Goal: Task Accomplishment & Management: Complete application form

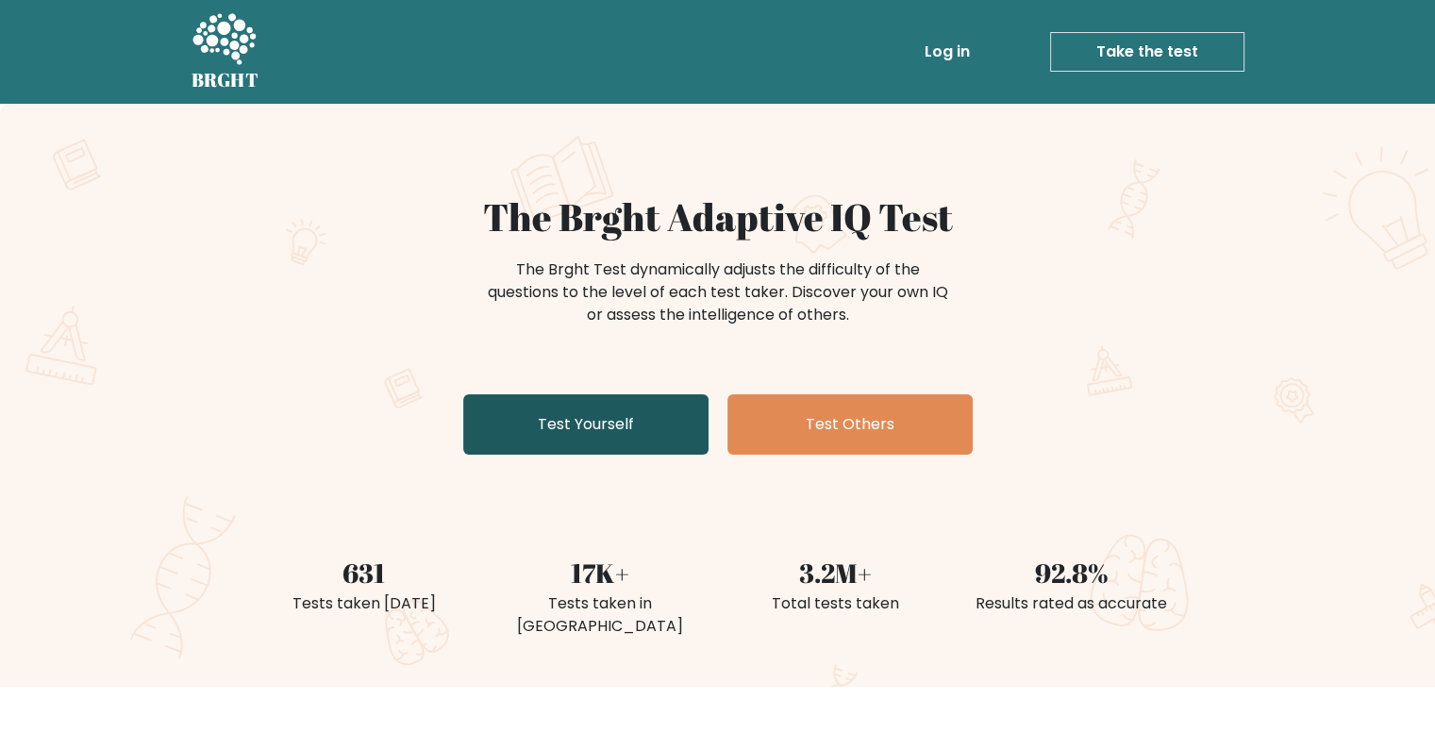
click at [627, 427] on link "Test Yourself" at bounding box center [585, 424] width 245 height 60
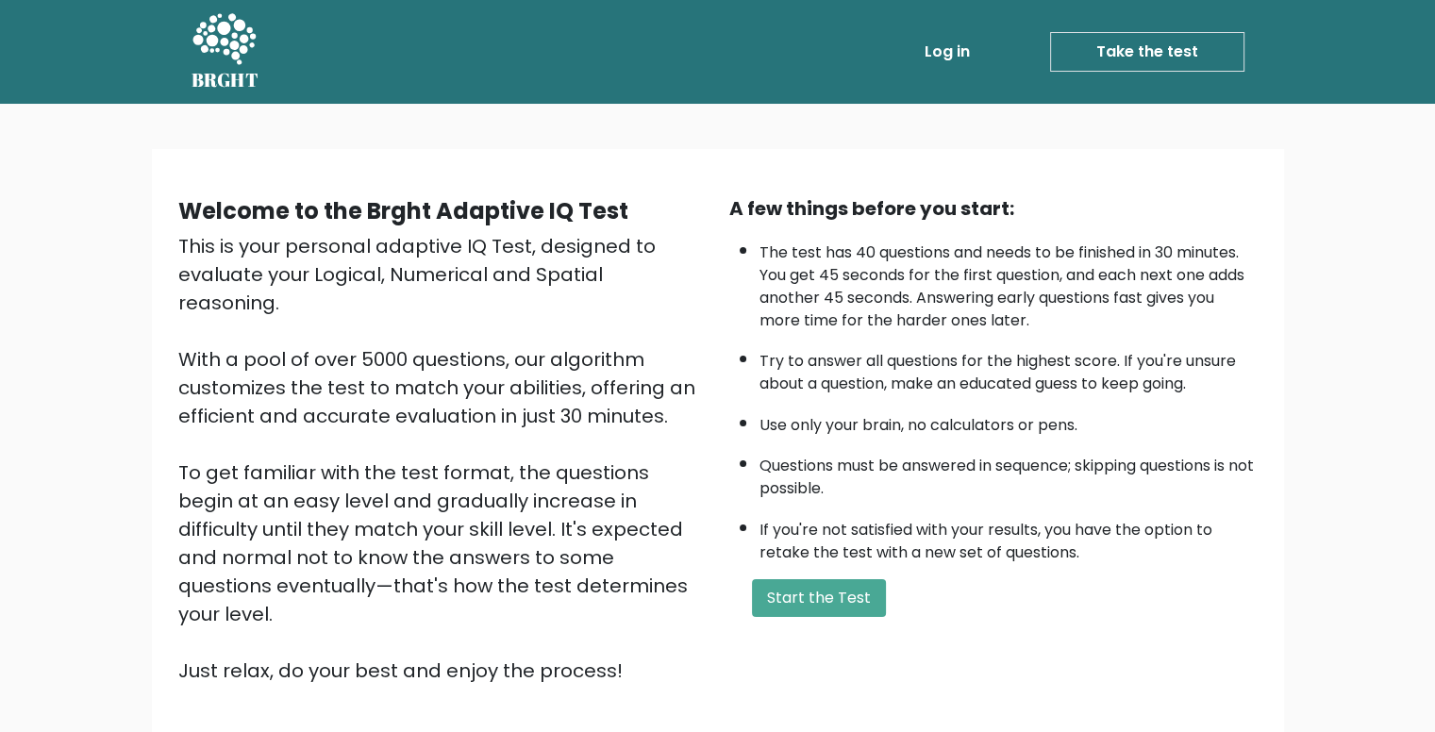
click at [815, 611] on div "A few things before you start: The test has 40 questions and needs to be finish…" at bounding box center [993, 439] width 551 height 491
click at [815, 601] on button "Start the Test" at bounding box center [819, 598] width 134 height 38
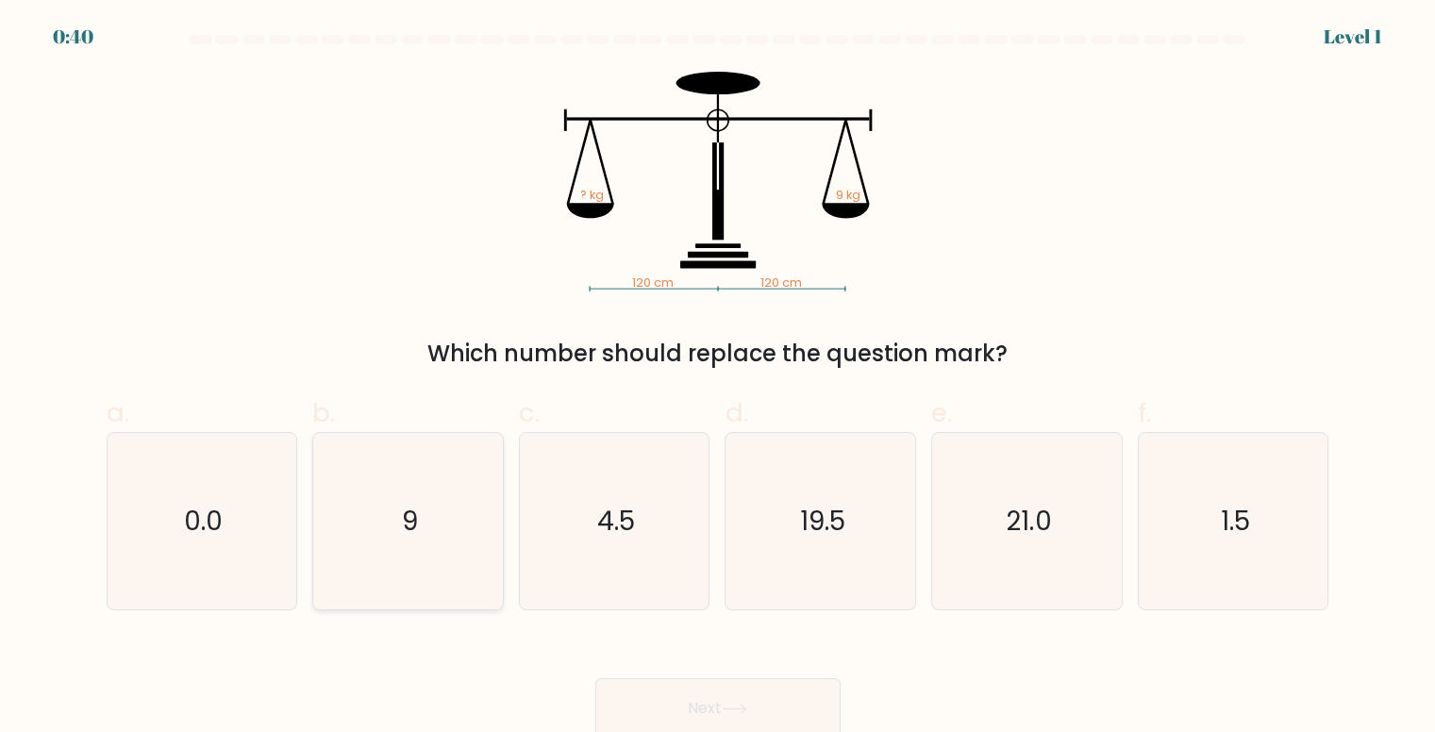
click at [407, 531] on text "9" at bounding box center [410, 521] width 16 height 37
click at [718, 378] on input "b. 9" at bounding box center [718, 372] width 1 height 12
radio input "true"
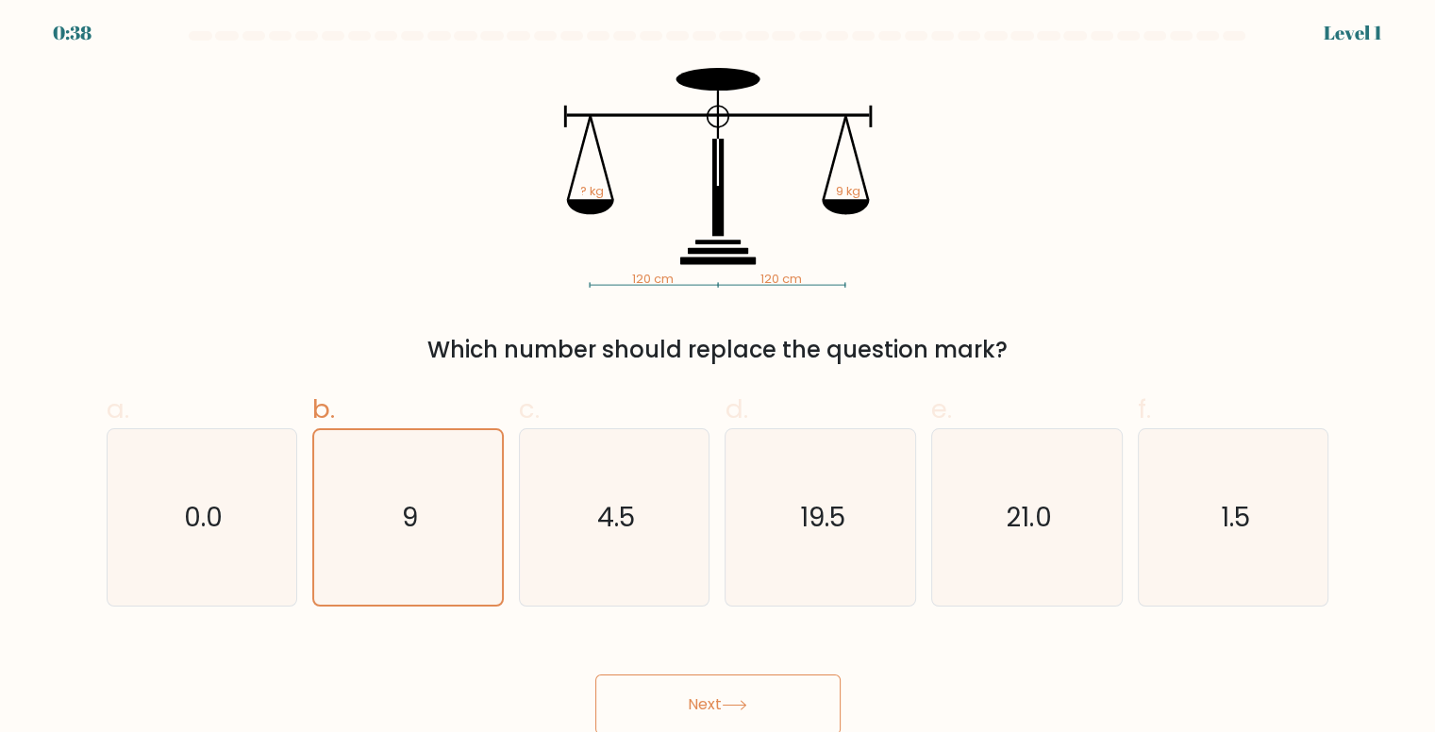
scroll to position [8, 0]
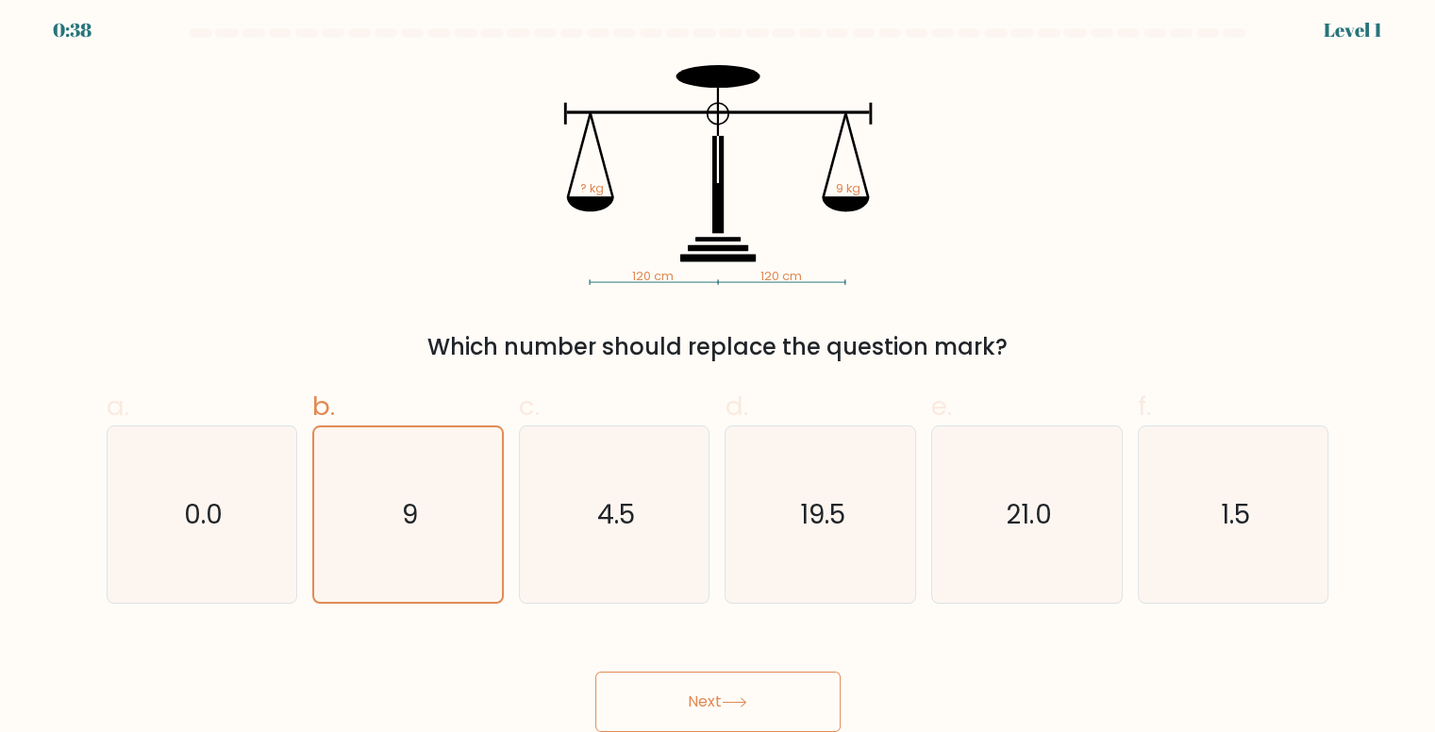
click at [712, 719] on button "Next" at bounding box center [717, 702] width 245 height 60
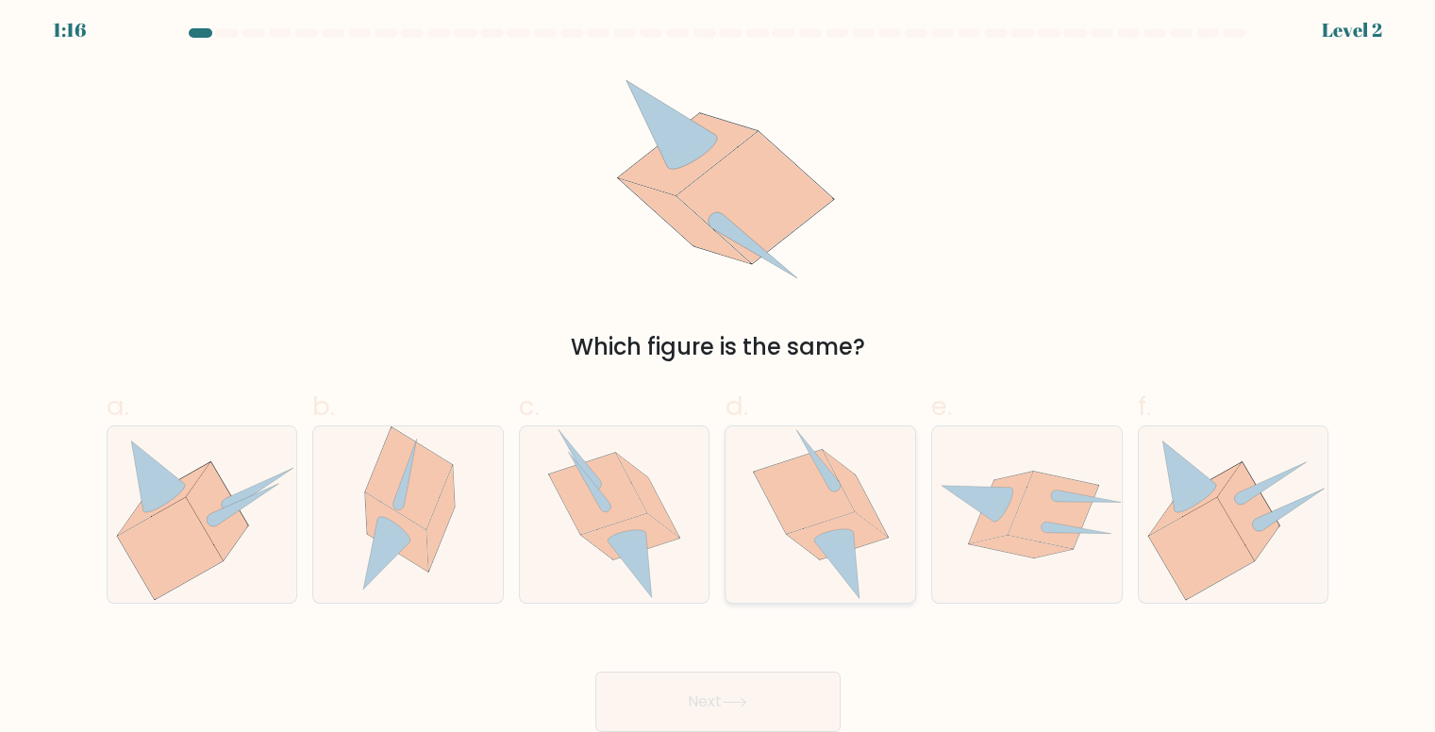
click at [778, 513] on icon at bounding box center [804, 491] width 100 height 83
click at [719, 372] on input "d." at bounding box center [718, 366] width 1 height 12
radio input "true"
click at [713, 697] on button "Next" at bounding box center [717, 702] width 245 height 60
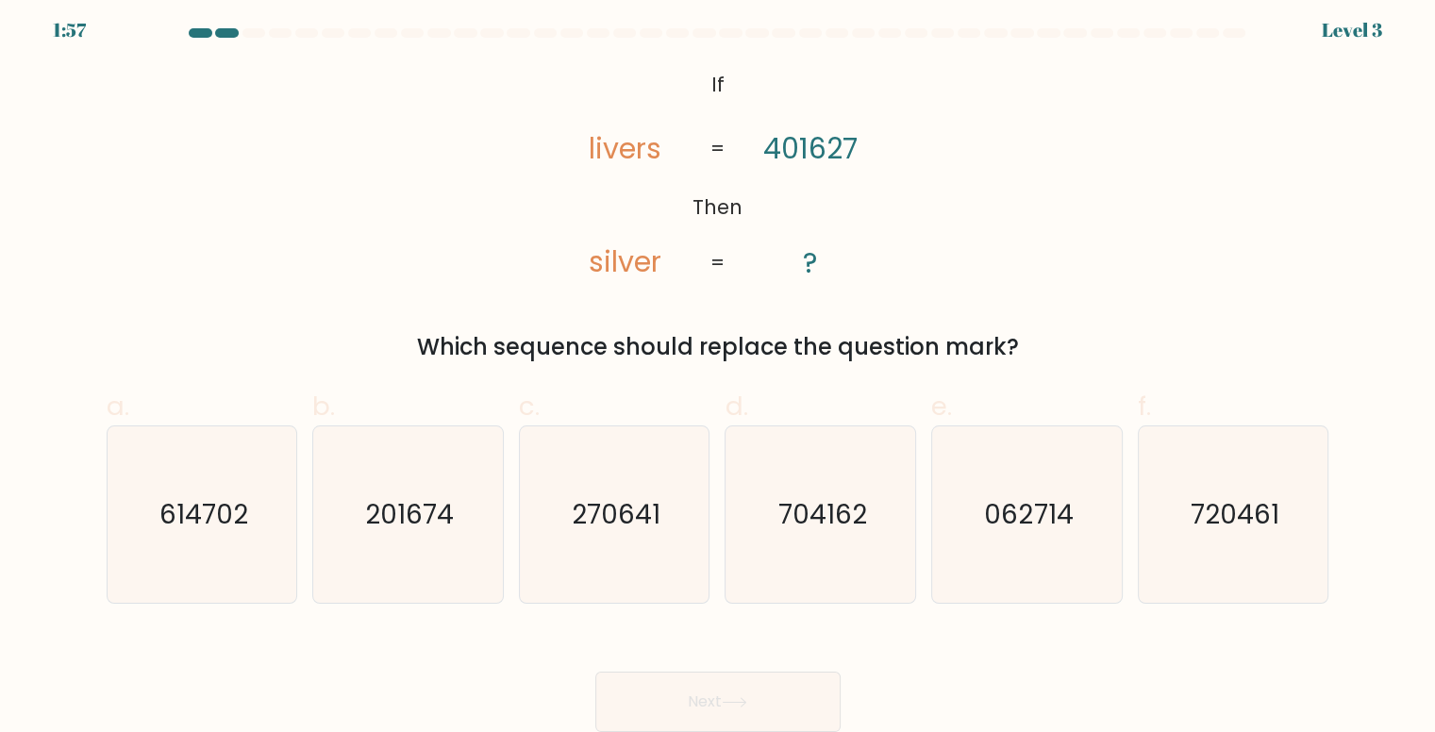
click at [663, 155] on icon "@import url('[URL][DOMAIN_NAME]); If Then livers silver 401627 ? = =" at bounding box center [718, 175] width 357 height 220
click at [862, 535] on icon "704162" at bounding box center [821, 515] width 176 height 176
click at [719, 372] on input "d. 704162" at bounding box center [718, 366] width 1 height 12
radio input "true"
click at [719, 697] on button "Next" at bounding box center [717, 702] width 245 height 60
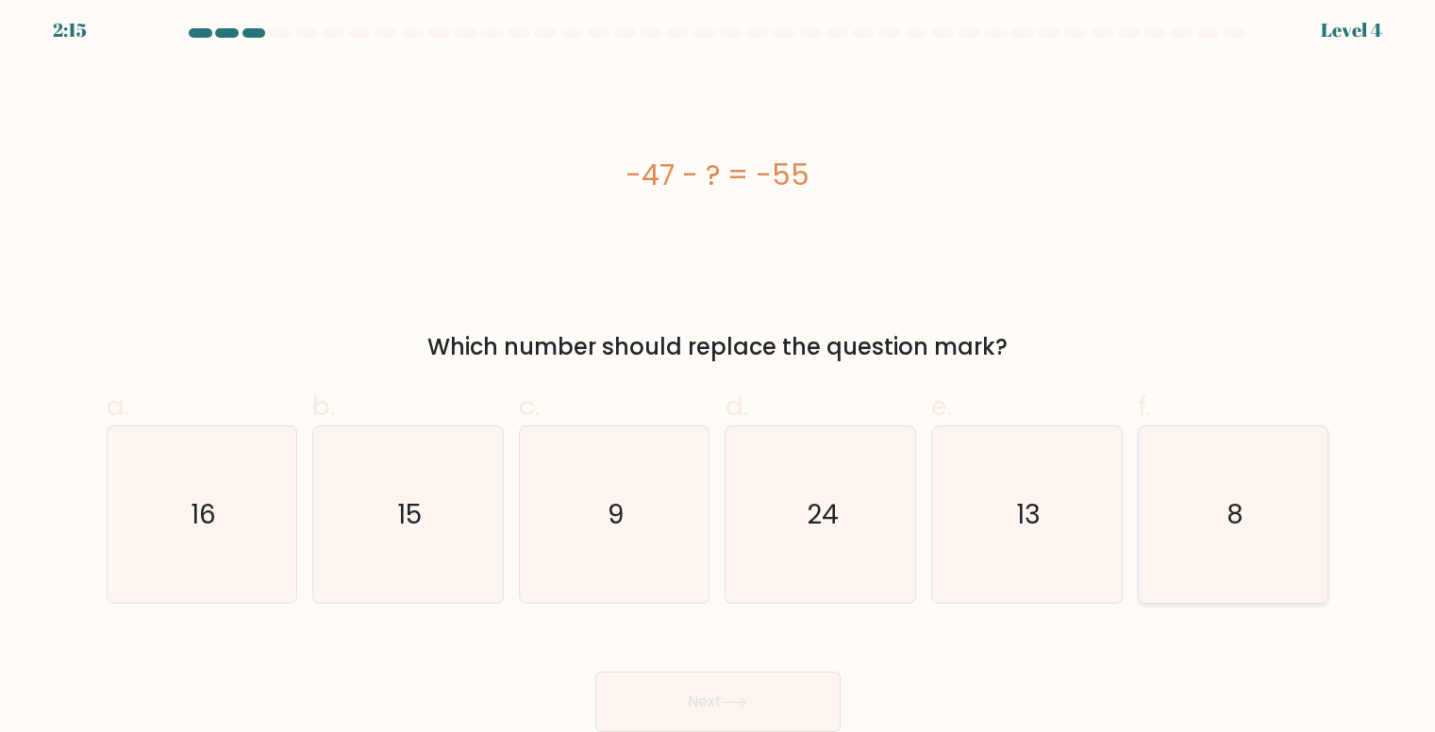
click at [1178, 510] on icon "8" at bounding box center [1234, 515] width 176 height 176
click at [719, 372] on input "f. 8" at bounding box center [718, 366] width 1 height 12
radio input "true"
click at [737, 701] on icon at bounding box center [734, 702] width 25 height 10
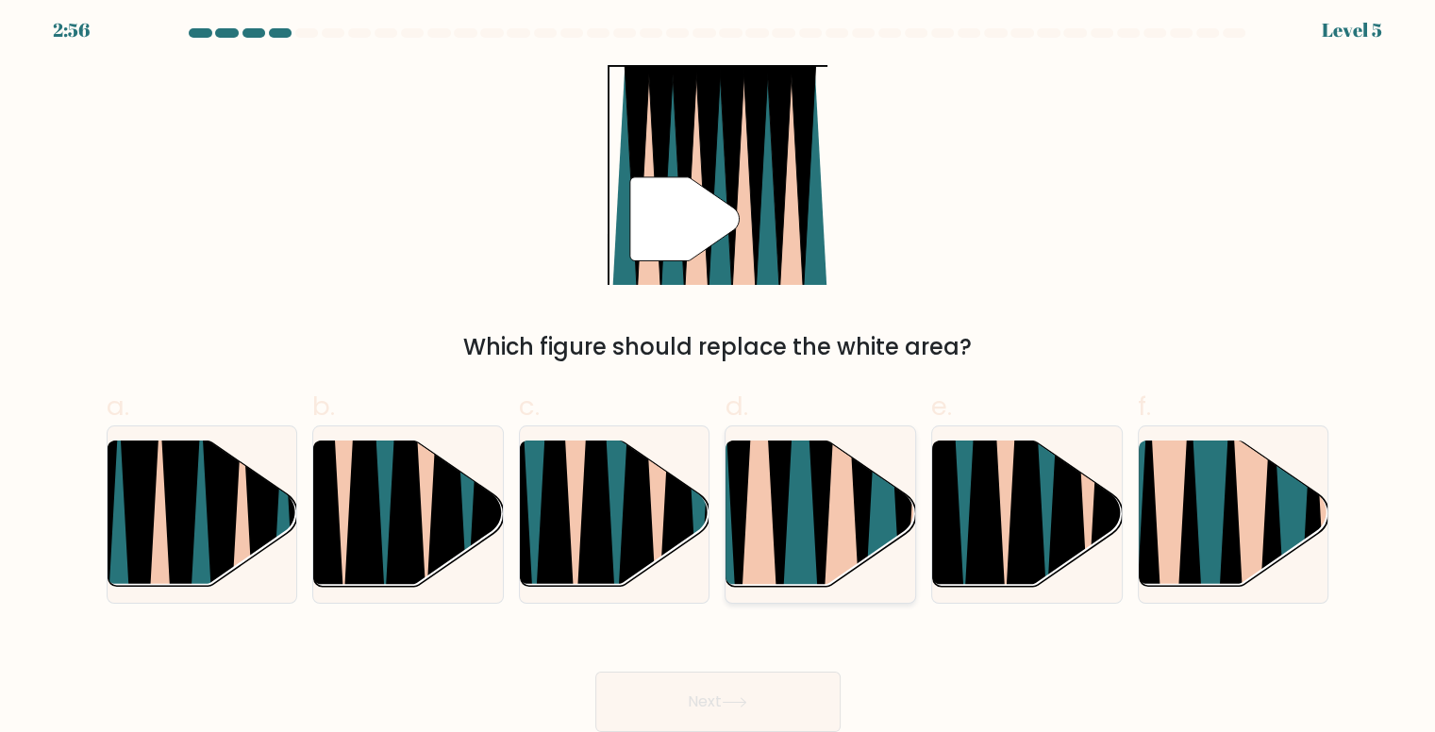
click at [803, 521] on icon at bounding box center [800, 439] width 42 height 378
click at [719, 372] on input "d." at bounding box center [718, 366] width 1 height 12
radio input "true"
click at [731, 706] on icon at bounding box center [734, 702] width 25 height 10
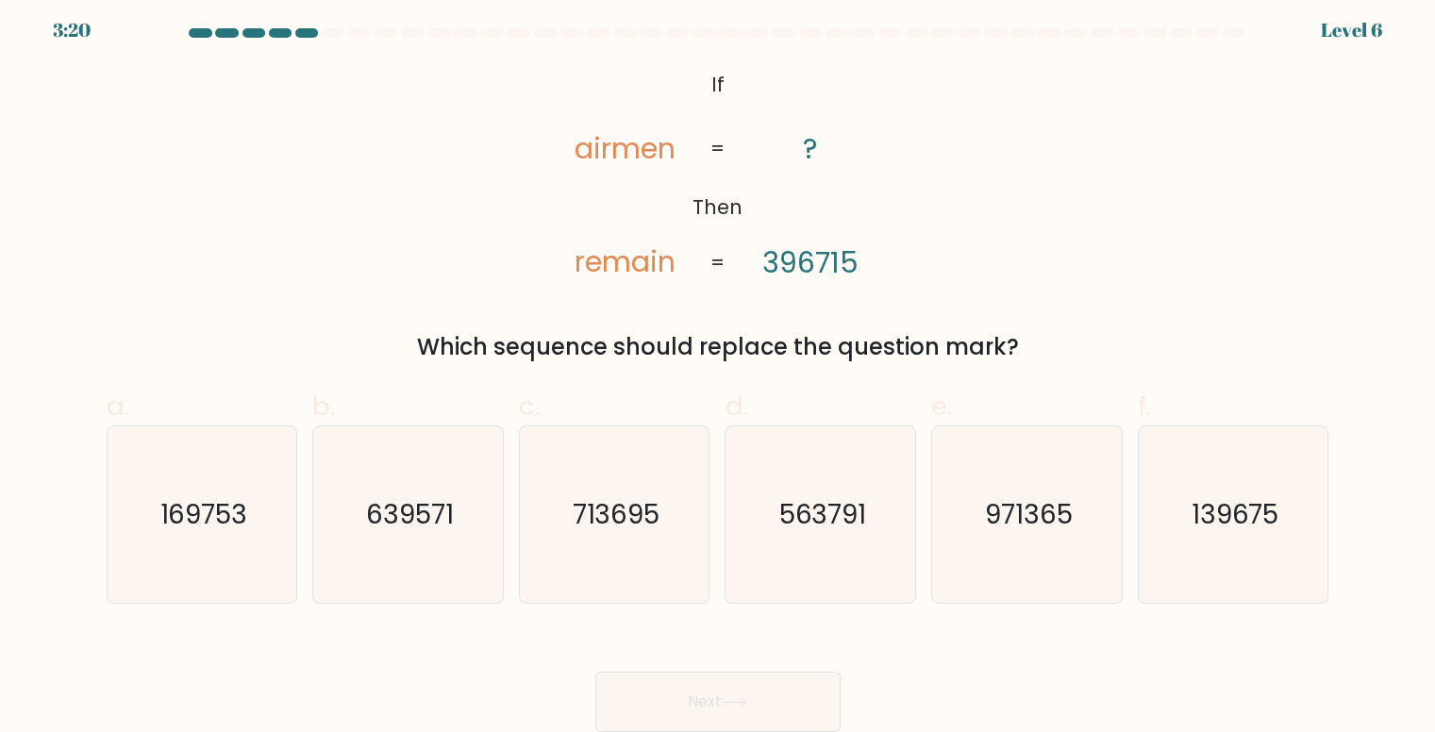
click at [815, 268] on tspan "396715" at bounding box center [810, 263] width 96 height 41
click at [658, 475] on icon "713695" at bounding box center [615, 515] width 176 height 176
click at [718, 372] on input "c. 713695" at bounding box center [718, 366] width 1 height 12
radio input "true"
click at [705, 705] on button "Next" at bounding box center [717, 702] width 245 height 60
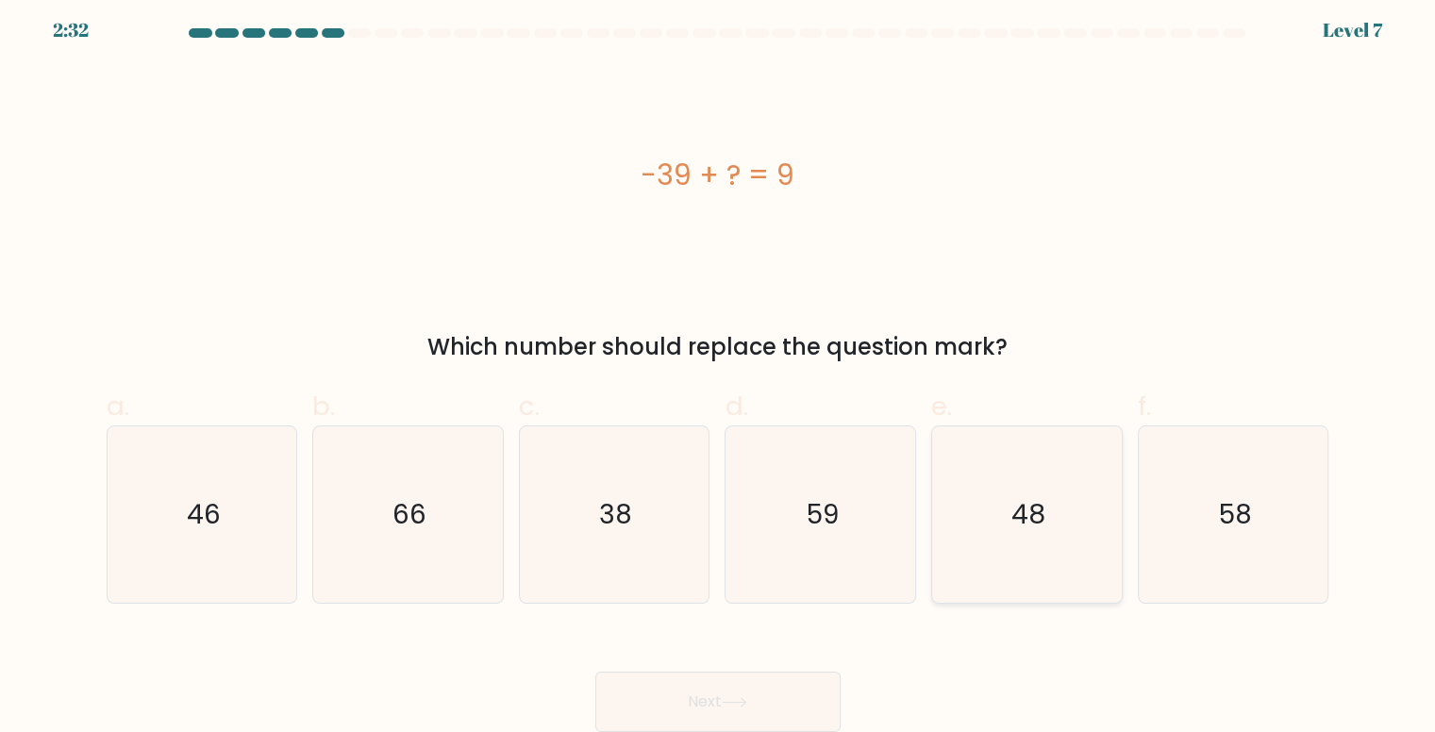
click at [1017, 493] on icon "48" at bounding box center [1027, 515] width 176 height 176
click at [719, 372] on input "e. 48" at bounding box center [718, 366] width 1 height 12
radio input "true"
click at [694, 677] on button "Next" at bounding box center [717, 702] width 245 height 60
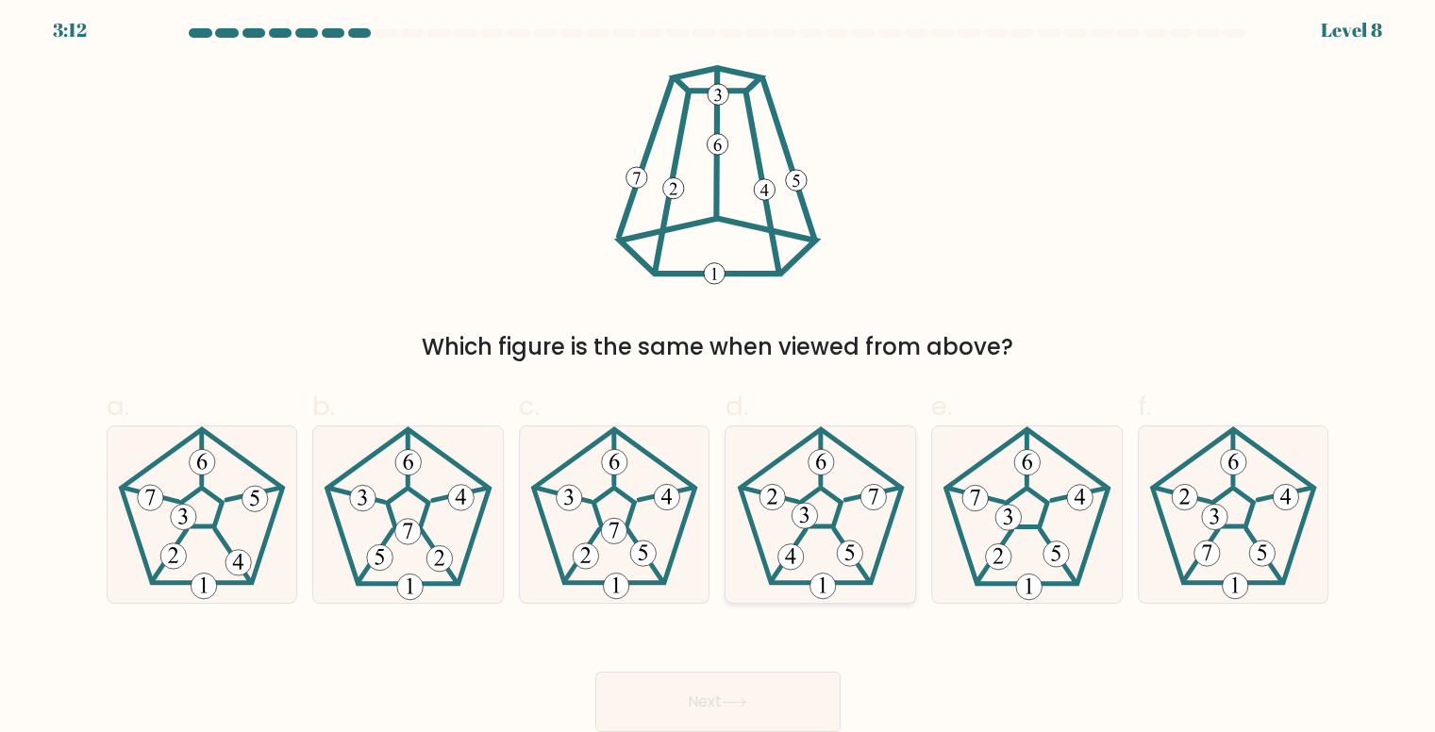
click at [804, 564] on icon at bounding box center [821, 515] width 176 height 176
click at [719, 372] on input "d." at bounding box center [718, 366] width 1 height 12
radio input "true"
click at [757, 661] on div "Next" at bounding box center [718, 680] width 1246 height 106
click at [756, 694] on button "Next" at bounding box center [717, 702] width 245 height 60
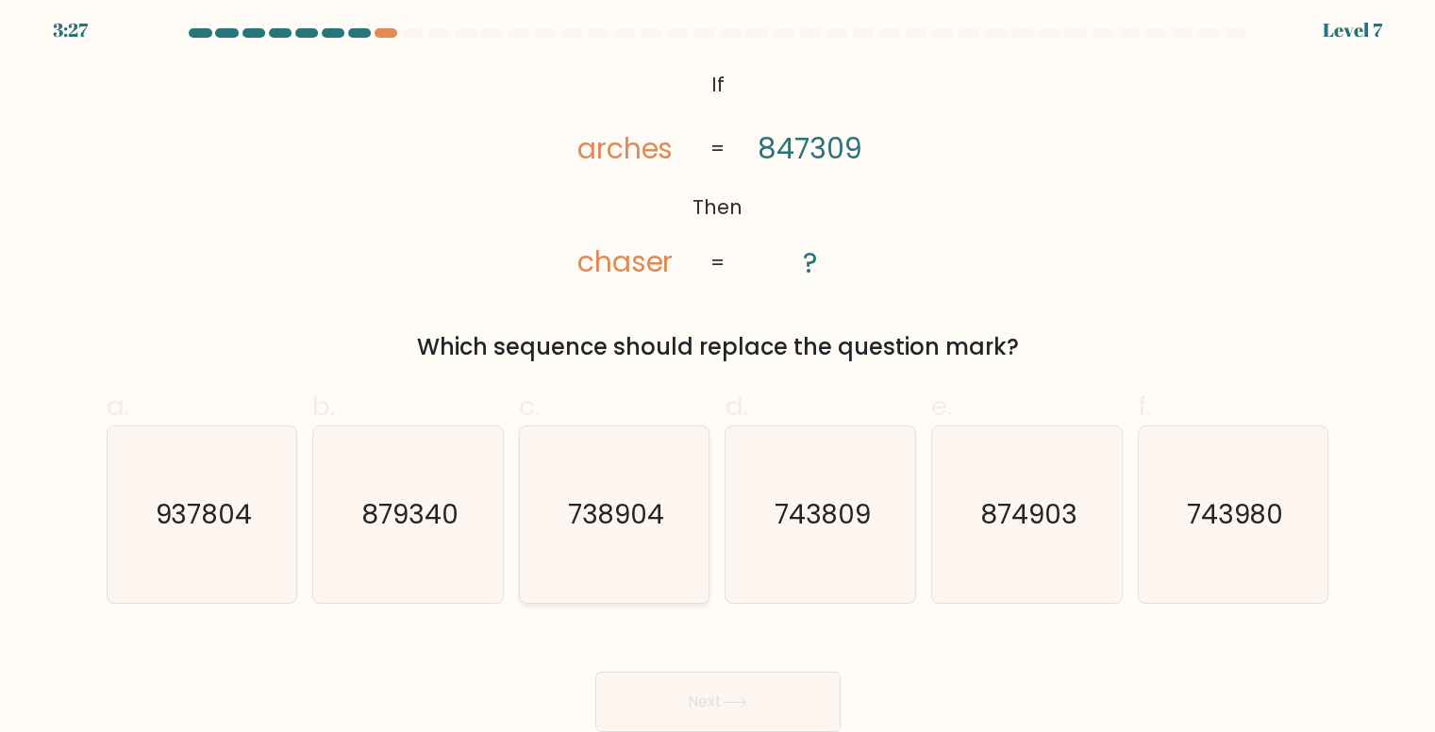
click at [639, 526] on text "738904" at bounding box center [615, 514] width 97 height 37
click at [718, 372] on input "c. 738904" at bounding box center [718, 366] width 1 height 12
radio input "true"
click at [720, 702] on button "Next" at bounding box center [717, 702] width 245 height 60
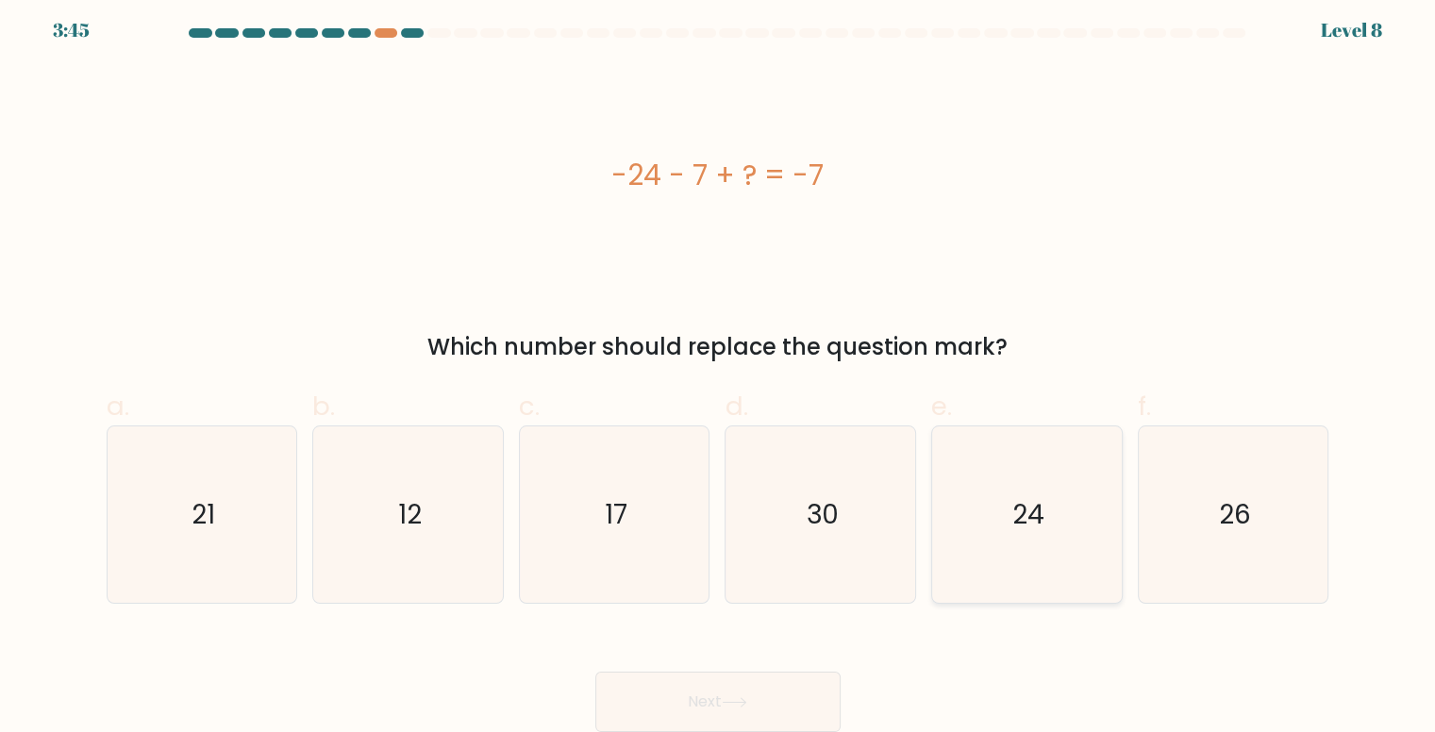
click at [1000, 482] on icon "24" at bounding box center [1027, 515] width 176 height 176
click at [719, 372] on input "e. 24" at bounding box center [718, 366] width 1 height 12
radio input "true"
click at [747, 703] on icon at bounding box center [734, 702] width 25 height 10
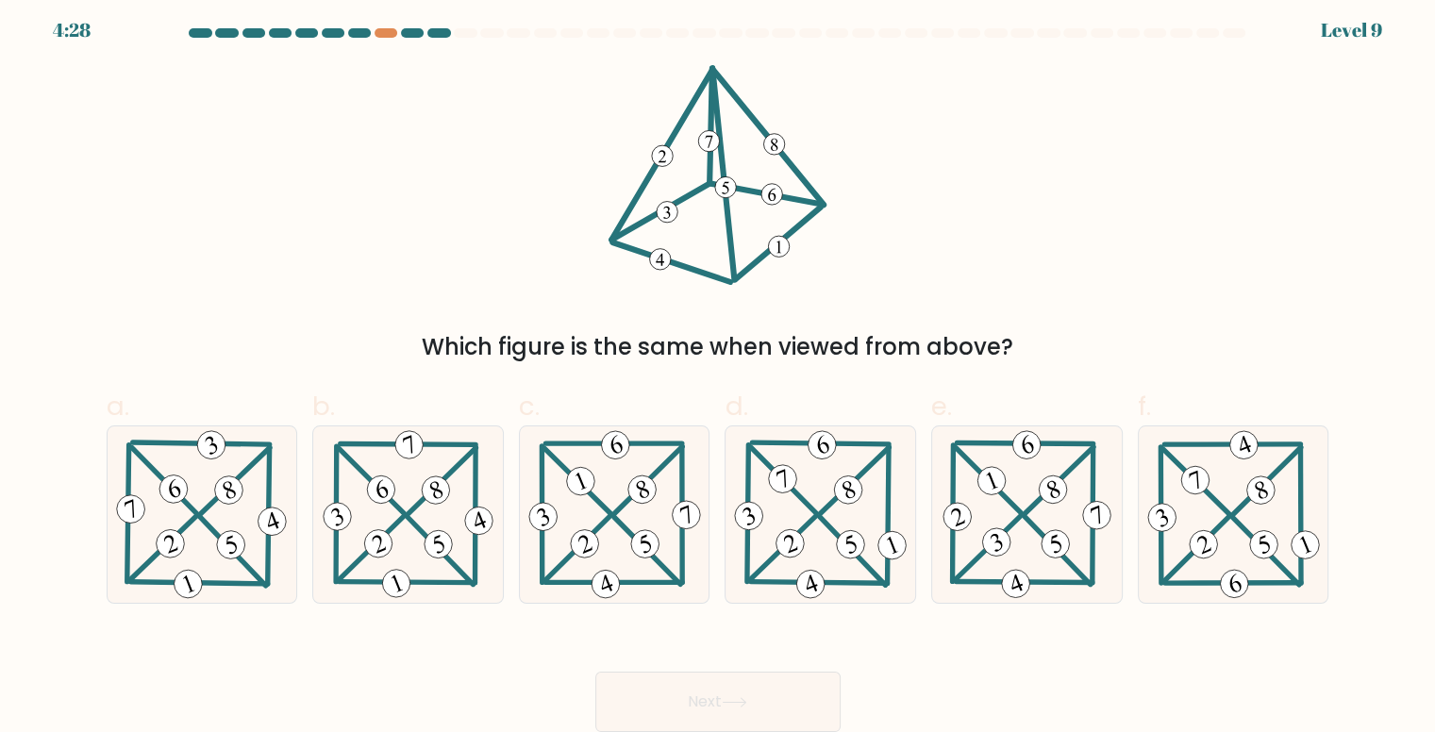
click at [421, 213] on div "Which figure is the same when viewed from above?" at bounding box center [718, 214] width 1246 height 299
click at [831, 573] on icon at bounding box center [820, 515] width 180 height 176
click at [719, 372] on input "d." at bounding box center [718, 366] width 1 height 12
radio input "true"
click at [781, 695] on button "Next" at bounding box center [717, 702] width 245 height 60
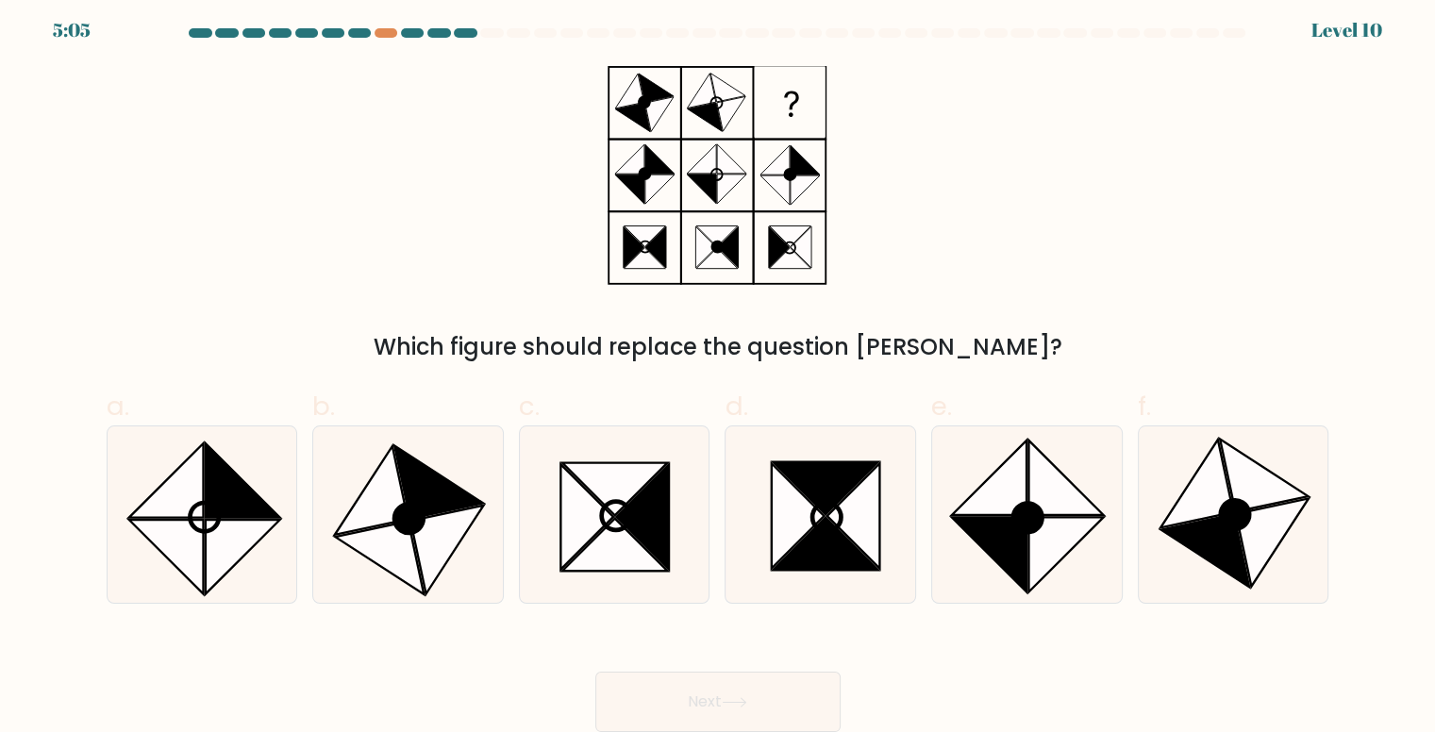
click at [440, 220] on div "Which figure should replace the question [PERSON_NAME]?" at bounding box center [718, 214] width 1246 height 299
drag, startPoint x: 343, startPoint y: 507, endPoint x: 359, endPoint y: 514, distance: 17.7
click at [343, 509] on icon at bounding box center [408, 515] width 176 height 176
click at [718, 372] on input "b." at bounding box center [718, 366] width 1 height 12
radio input "true"
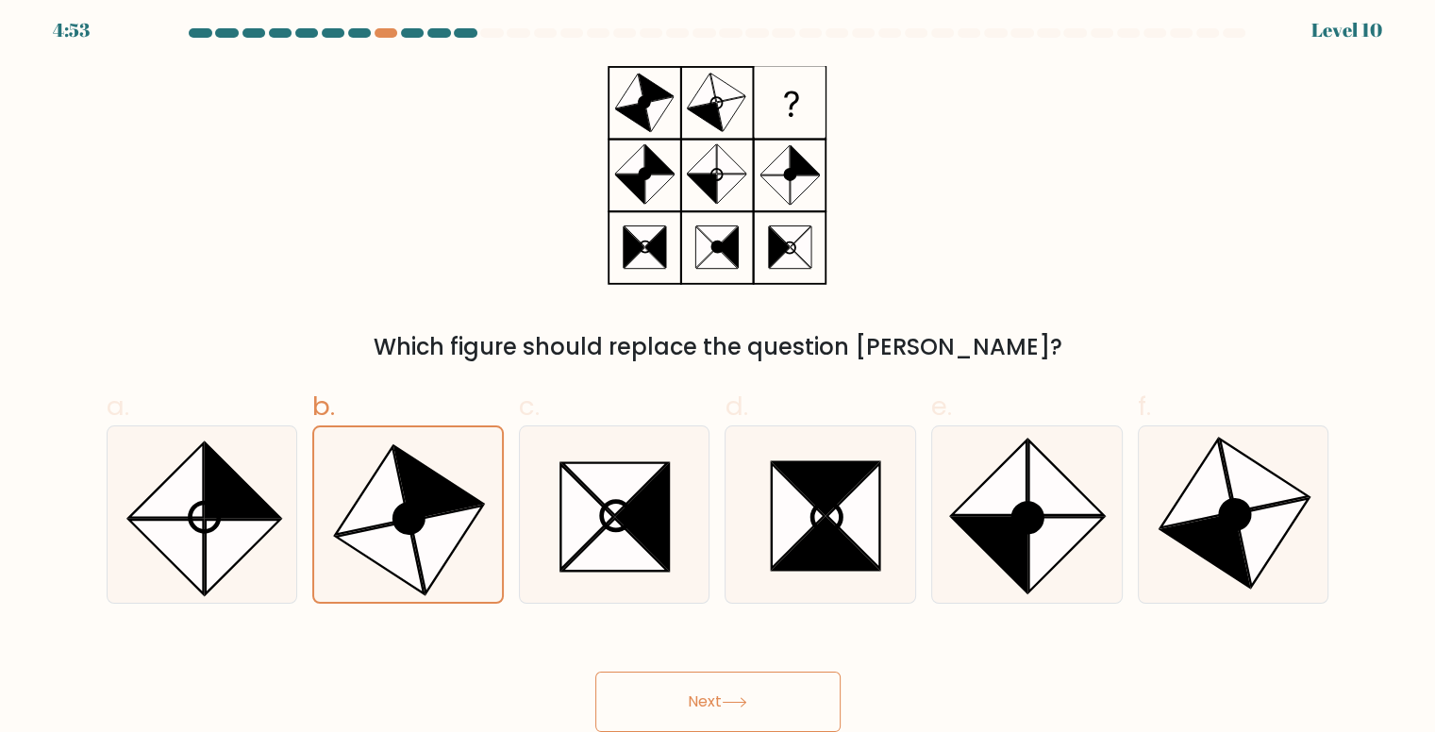
click at [709, 699] on button "Next" at bounding box center [717, 702] width 245 height 60
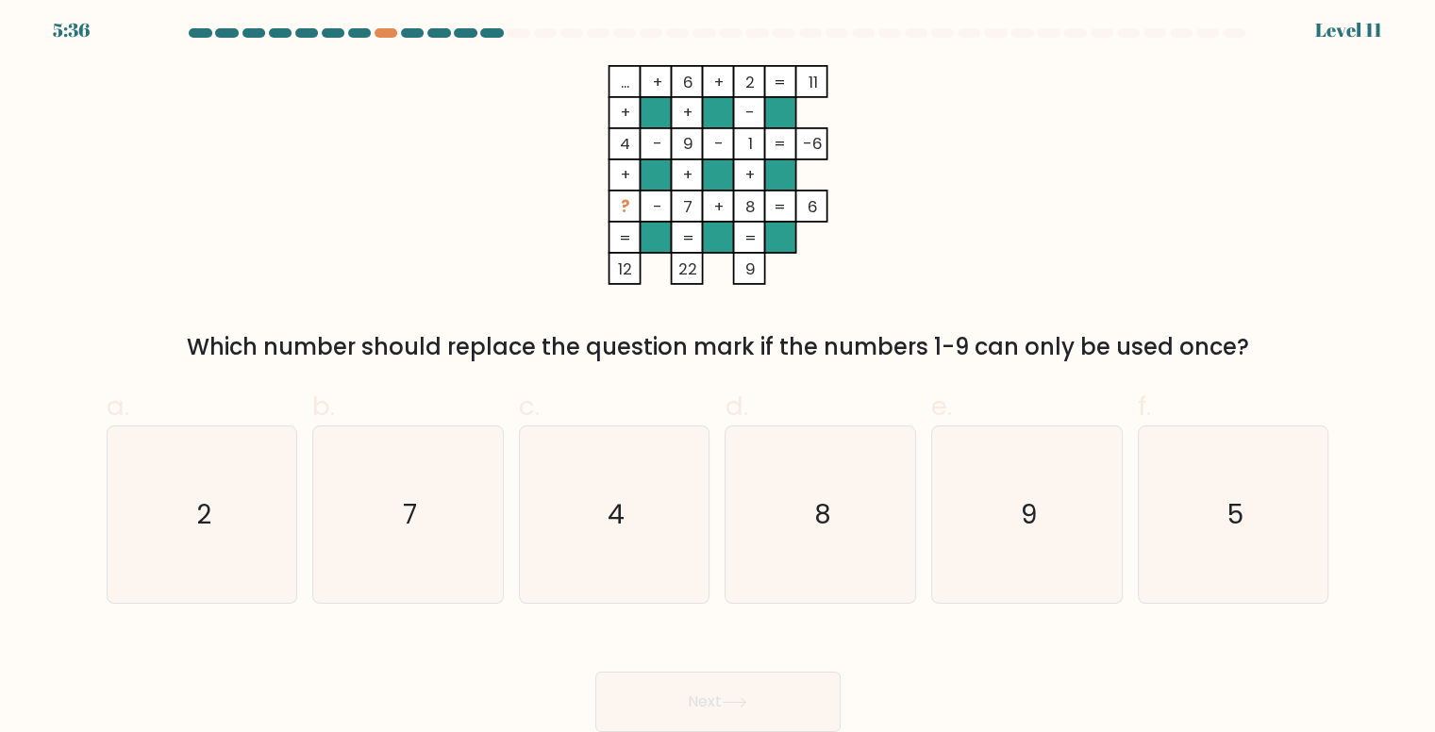
click at [410, 224] on div "... + 6 + 2 11 + + - 4 - 9 - 1 -6 + + + ? - 7 + 8 = 6 = = = = 12 22 9 = Which n…" at bounding box center [718, 214] width 1246 height 299
click at [1192, 496] on icon "5" at bounding box center [1234, 515] width 176 height 176
click at [719, 372] on input "f. 5" at bounding box center [718, 366] width 1 height 12
radio input "true"
click at [785, 699] on button "Next" at bounding box center [717, 702] width 245 height 60
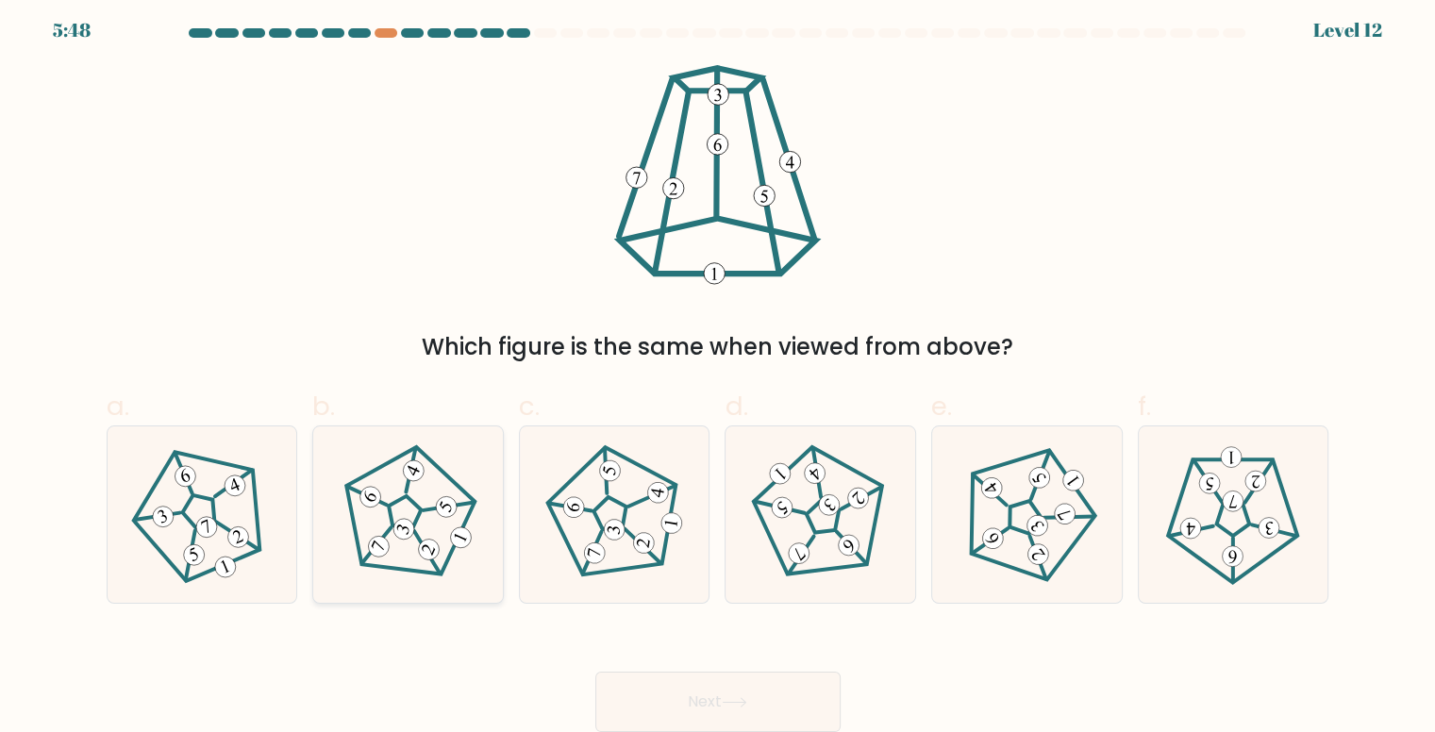
click at [383, 500] on icon at bounding box center [408, 514] width 141 height 141
click at [718, 372] on input "b." at bounding box center [718, 366] width 1 height 12
radio input "true"
click at [724, 695] on button "Next" at bounding box center [717, 702] width 245 height 60
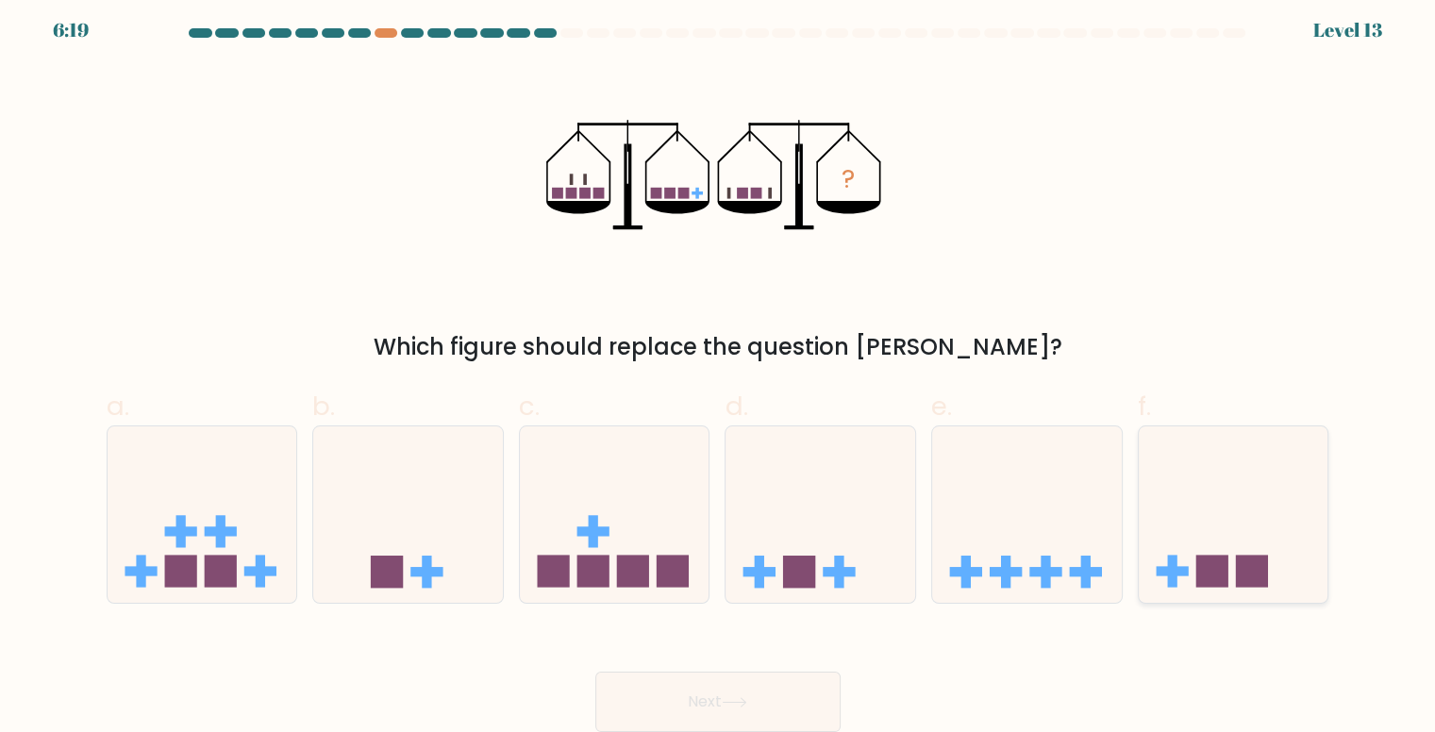
click at [1235, 529] on icon at bounding box center [1234, 514] width 190 height 157
click at [719, 372] on input "f." at bounding box center [718, 366] width 1 height 12
radio input "true"
click at [790, 710] on button "Next" at bounding box center [717, 702] width 245 height 60
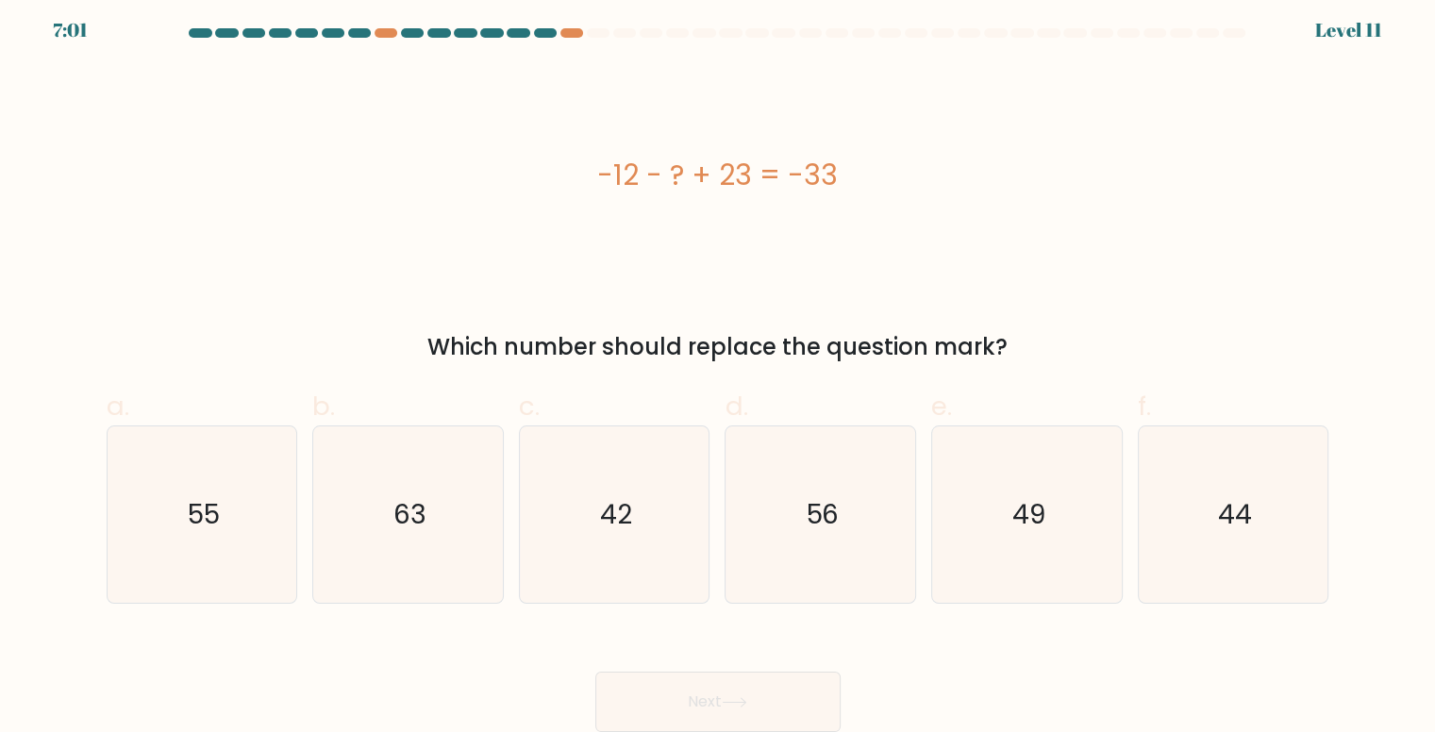
click at [424, 318] on div "-12 - ? + 23 = -33 Which number should replace the question mark?" at bounding box center [718, 214] width 1246 height 299
click at [713, 230] on div "-12 - ? + 23 = -33" at bounding box center [718, 175] width 1223 height 220
click at [793, 533] on icon "56" at bounding box center [821, 515] width 176 height 176
click at [719, 372] on input "d. 56" at bounding box center [718, 366] width 1 height 12
radio input "true"
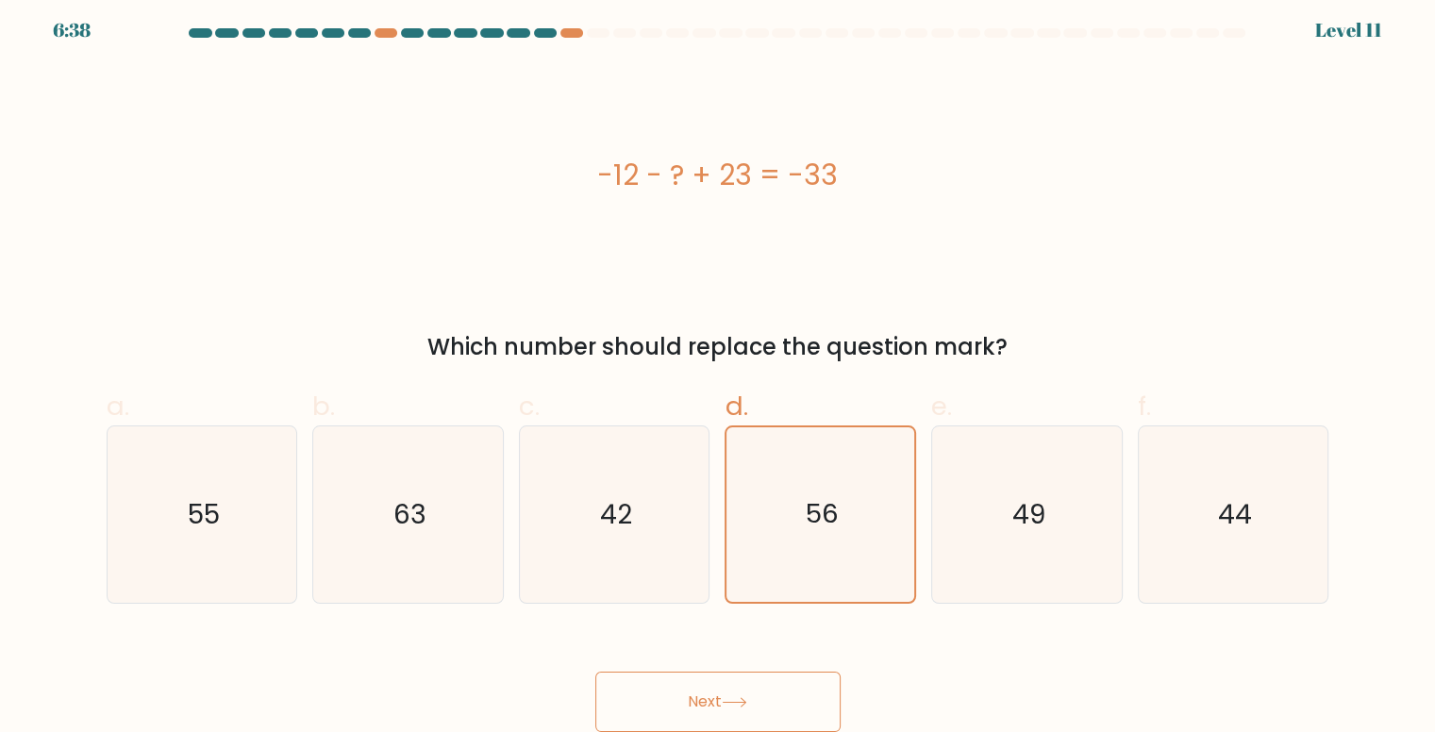
click at [751, 711] on button "Next" at bounding box center [717, 702] width 245 height 60
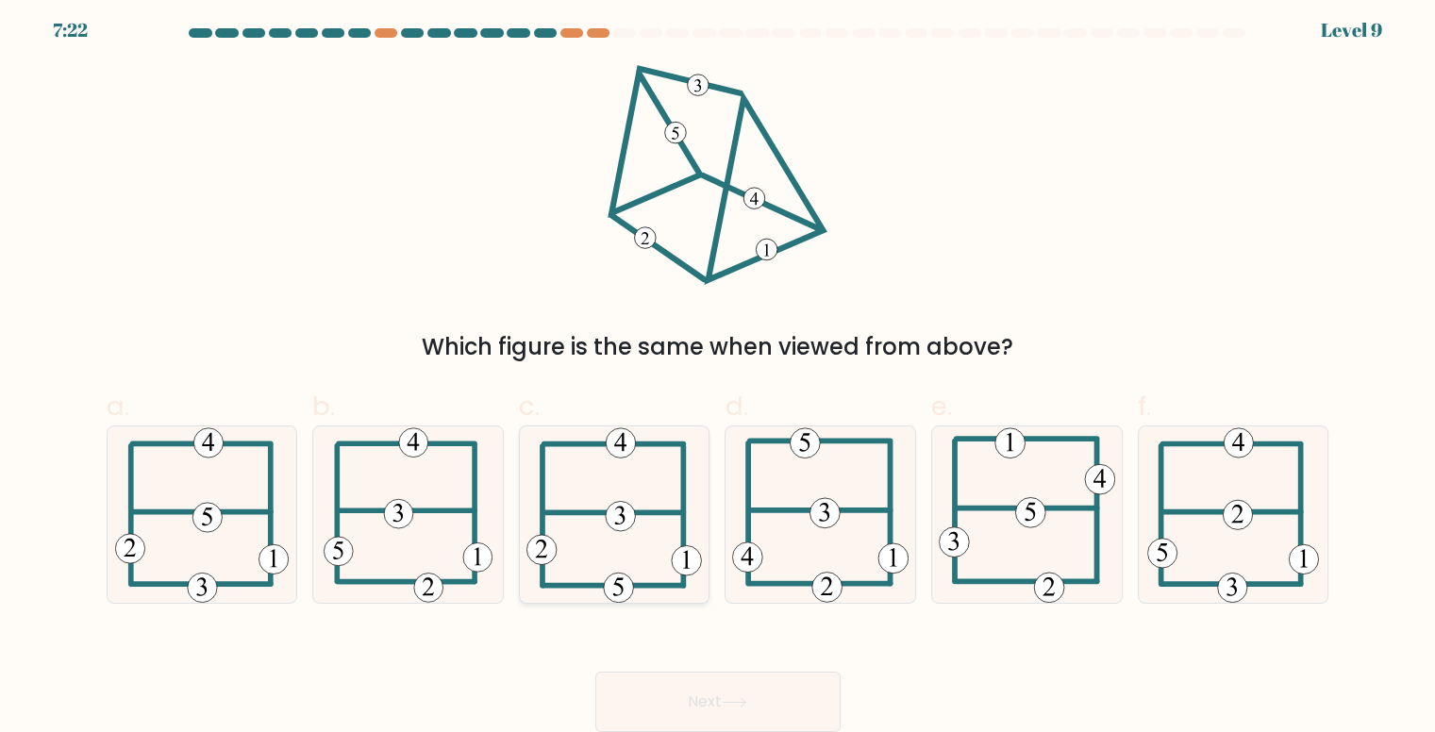
click at [575, 492] on icon at bounding box center [614, 515] width 175 height 176
click at [718, 372] on input "c." at bounding box center [718, 366] width 1 height 12
radio input "true"
click at [702, 676] on button "Next" at bounding box center [717, 702] width 245 height 60
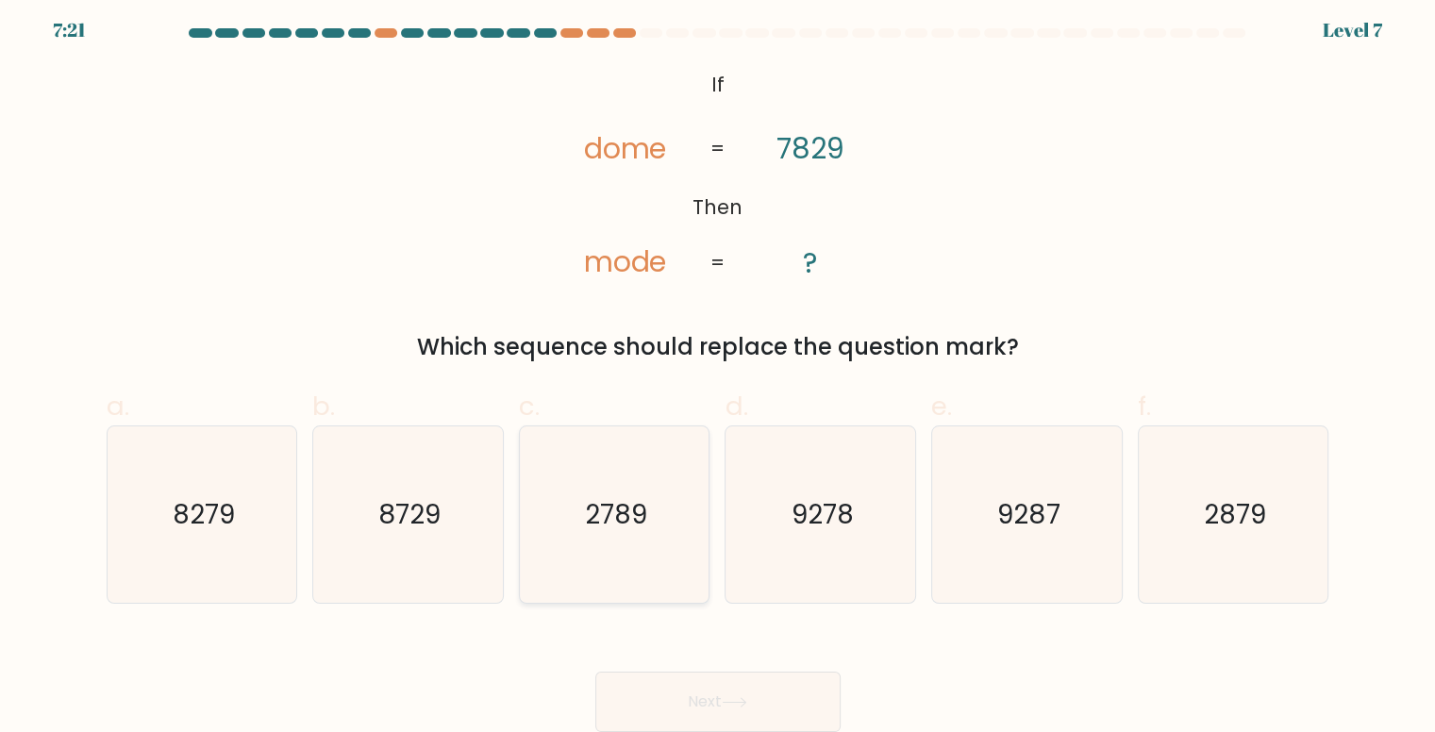
click at [627, 525] on text "2789" at bounding box center [616, 514] width 62 height 37
click at [718, 372] on input "c. 2789" at bounding box center [718, 366] width 1 height 12
radio input "true"
click at [687, 678] on button "Next" at bounding box center [717, 702] width 245 height 60
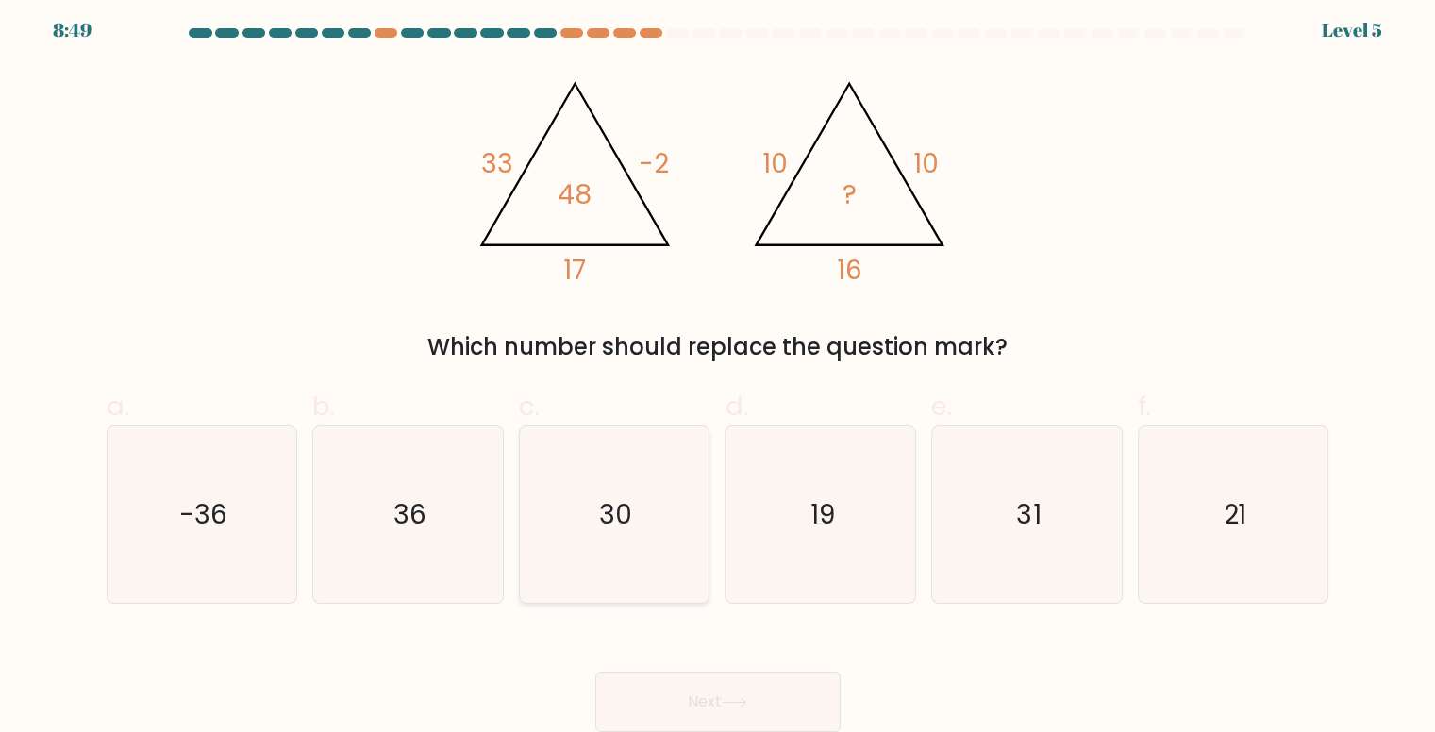
click at [627, 509] on text "30" at bounding box center [615, 514] width 33 height 37
click at [718, 372] on input "c. 30" at bounding box center [718, 366] width 1 height 12
radio input "true"
click at [692, 709] on button "Next" at bounding box center [717, 702] width 245 height 60
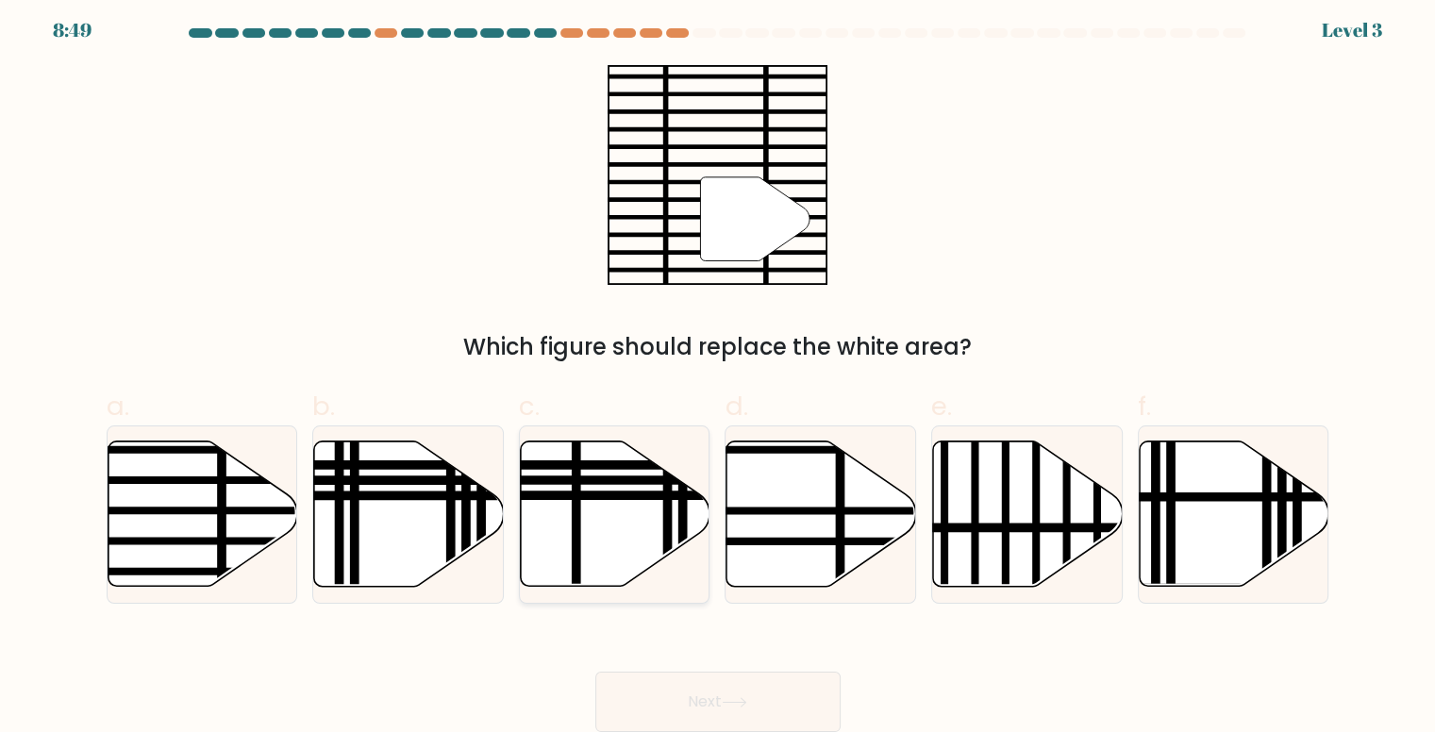
click at [632, 521] on icon at bounding box center [616, 514] width 190 height 145
click at [718, 372] on input "c." at bounding box center [718, 366] width 1 height 12
radio input "true"
click at [725, 707] on button "Next" at bounding box center [717, 702] width 245 height 60
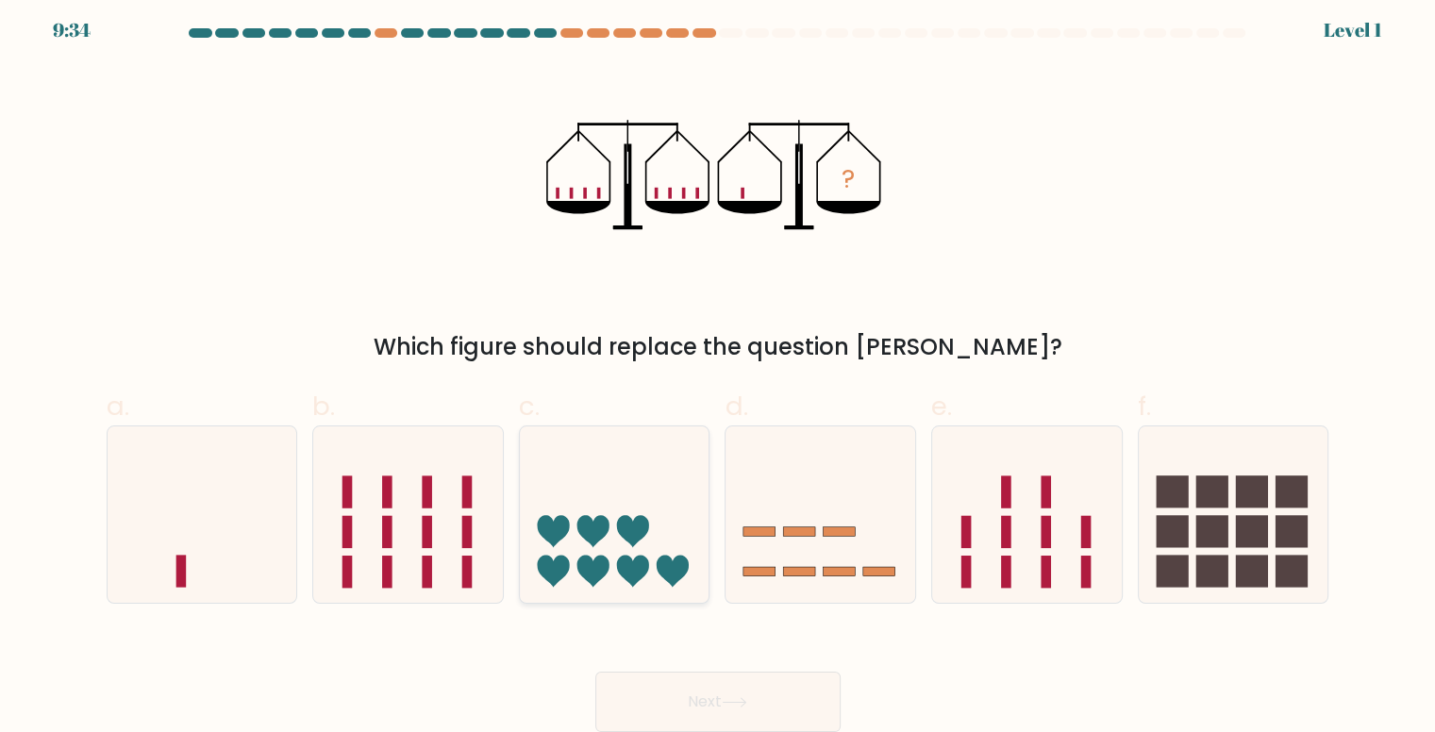
click at [659, 529] on icon at bounding box center [615, 514] width 190 height 157
click at [718, 372] on input "c." at bounding box center [718, 366] width 1 height 12
radio input "true"
click at [645, 536] on icon at bounding box center [615, 515] width 188 height 156
click at [718, 372] on input "c." at bounding box center [718, 366] width 1 height 12
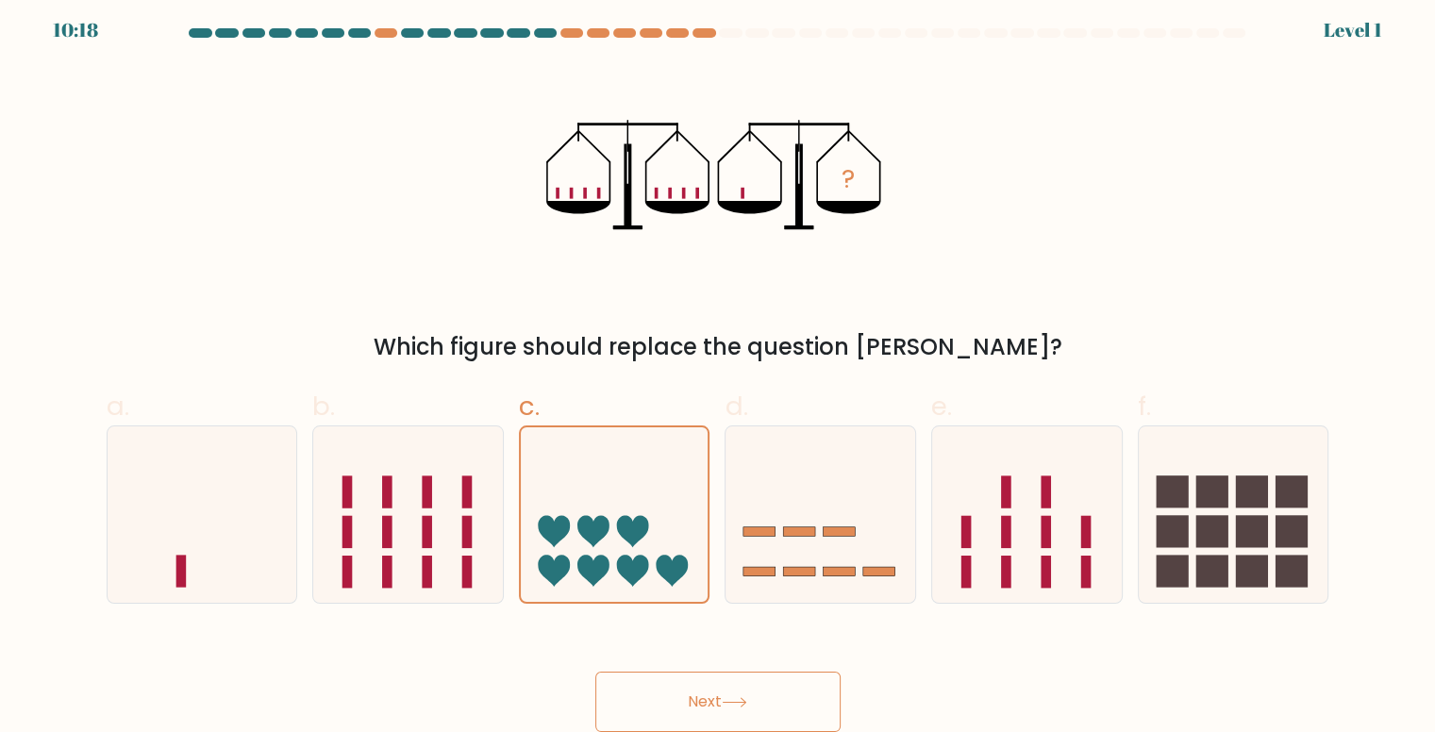
click at [686, 673] on button "Next" at bounding box center [717, 702] width 245 height 60
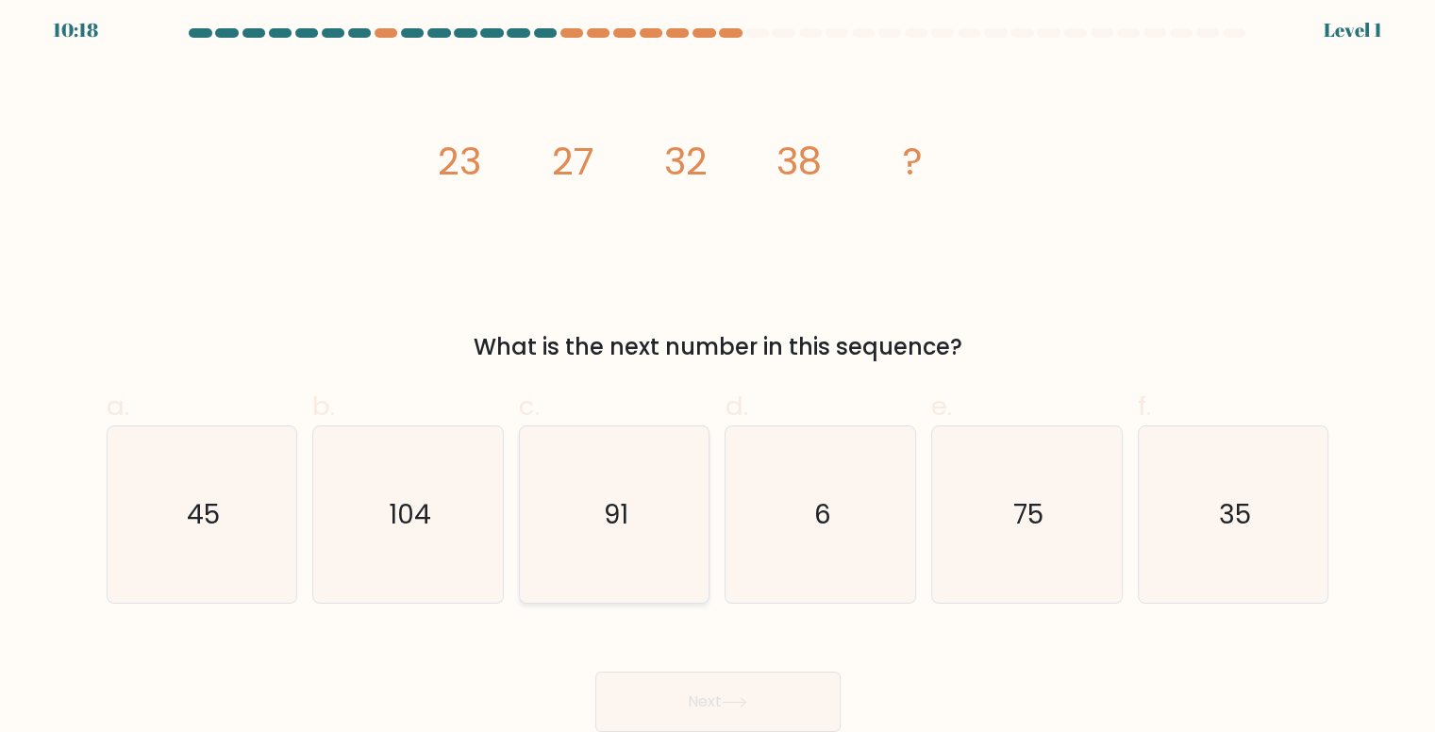
click at [639, 533] on icon "91" at bounding box center [615, 515] width 176 height 176
click at [718, 372] on input "c. 91" at bounding box center [718, 366] width 1 height 12
radio input "true"
drag, startPoint x: 694, startPoint y: 674, endPoint x: 684, endPoint y: 627, distance: 48.1
click at [694, 675] on button "Next" at bounding box center [717, 702] width 245 height 60
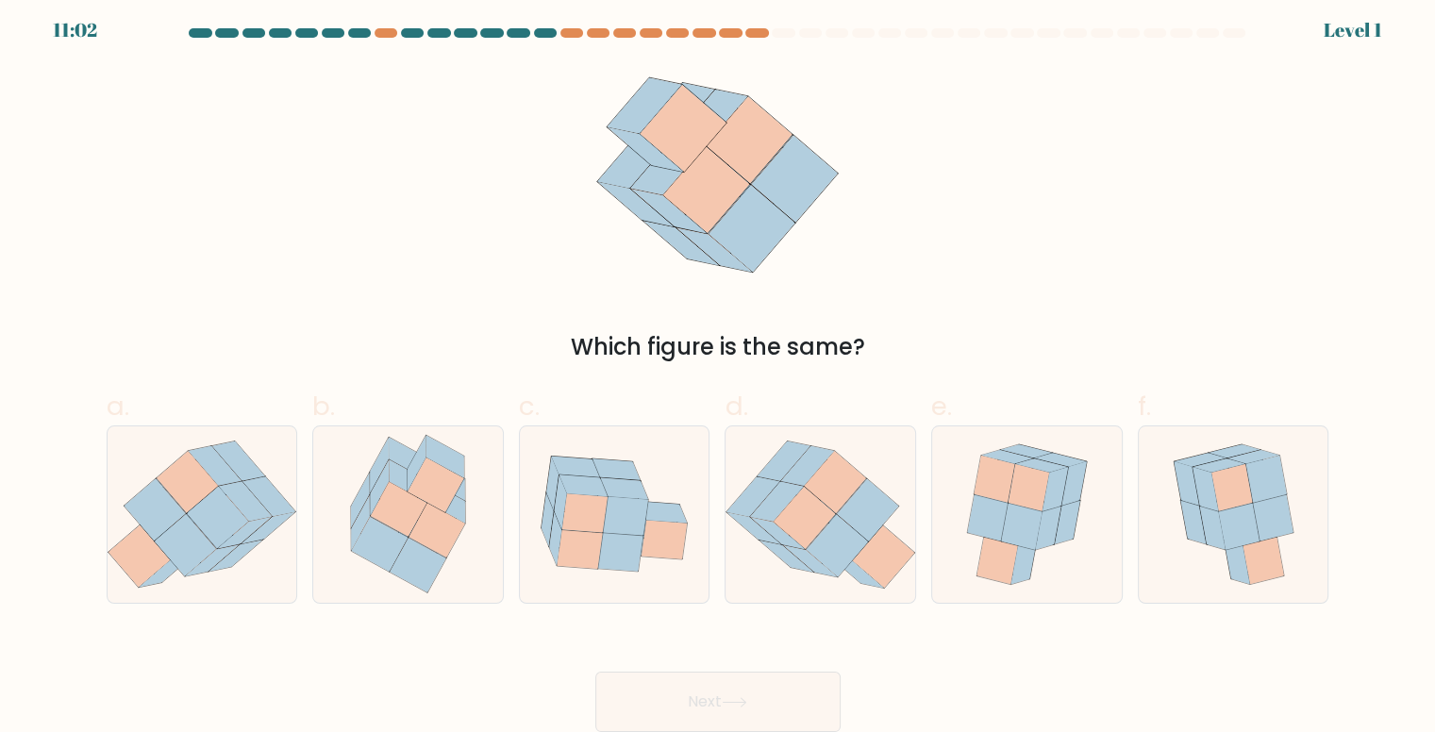
click at [651, 542] on icon at bounding box center [664, 540] width 45 height 39
click at [718, 372] on input "c." at bounding box center [718, 366] width 1 height 12
radio input "true"
click at [697, 695] on button "Next" at bounding box center [717, 702] width 245 height 60
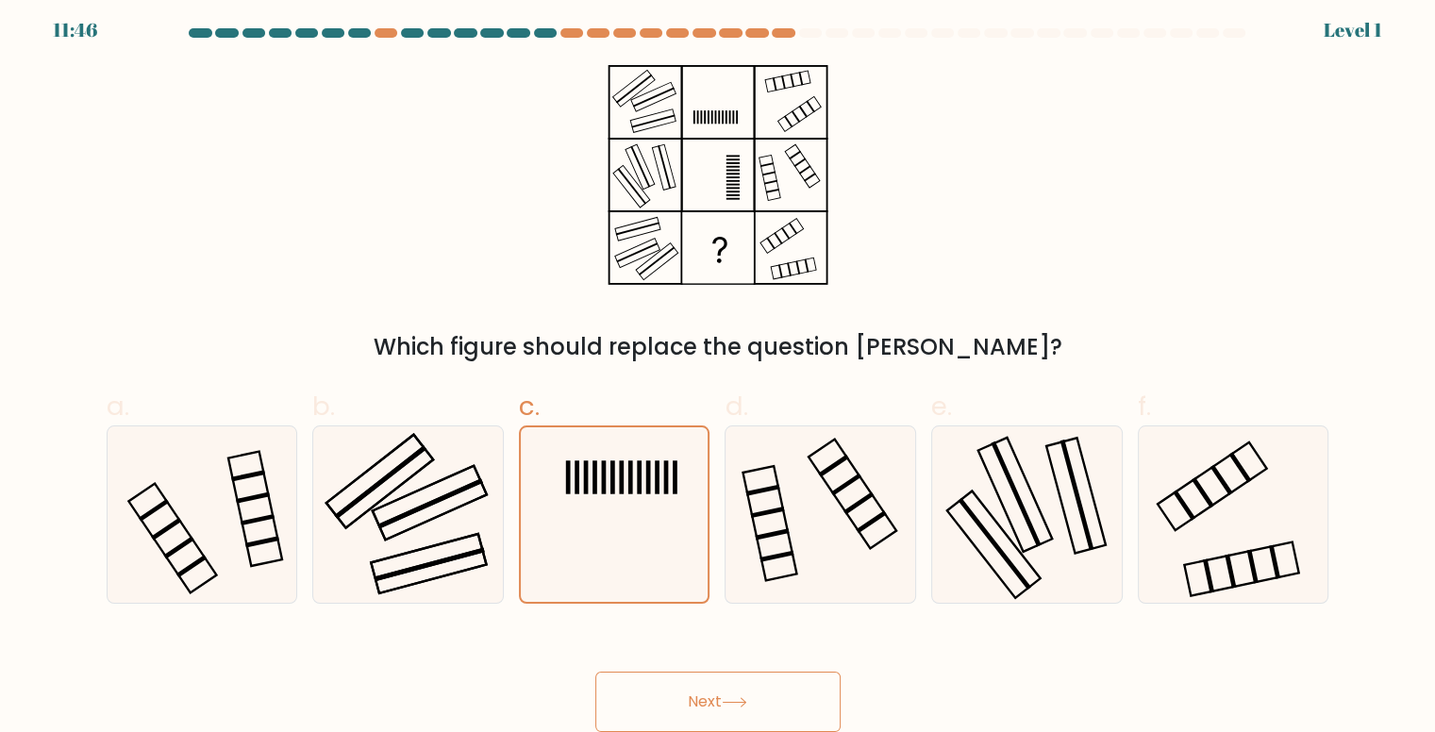
drag, startPoint x: 702, startPoint y: 694, endPoint x: 682, endPoint y: 643, distance: 54.7
click at [702, 693] on button "Next" at bounding box center [717, 702] width 245 height 60
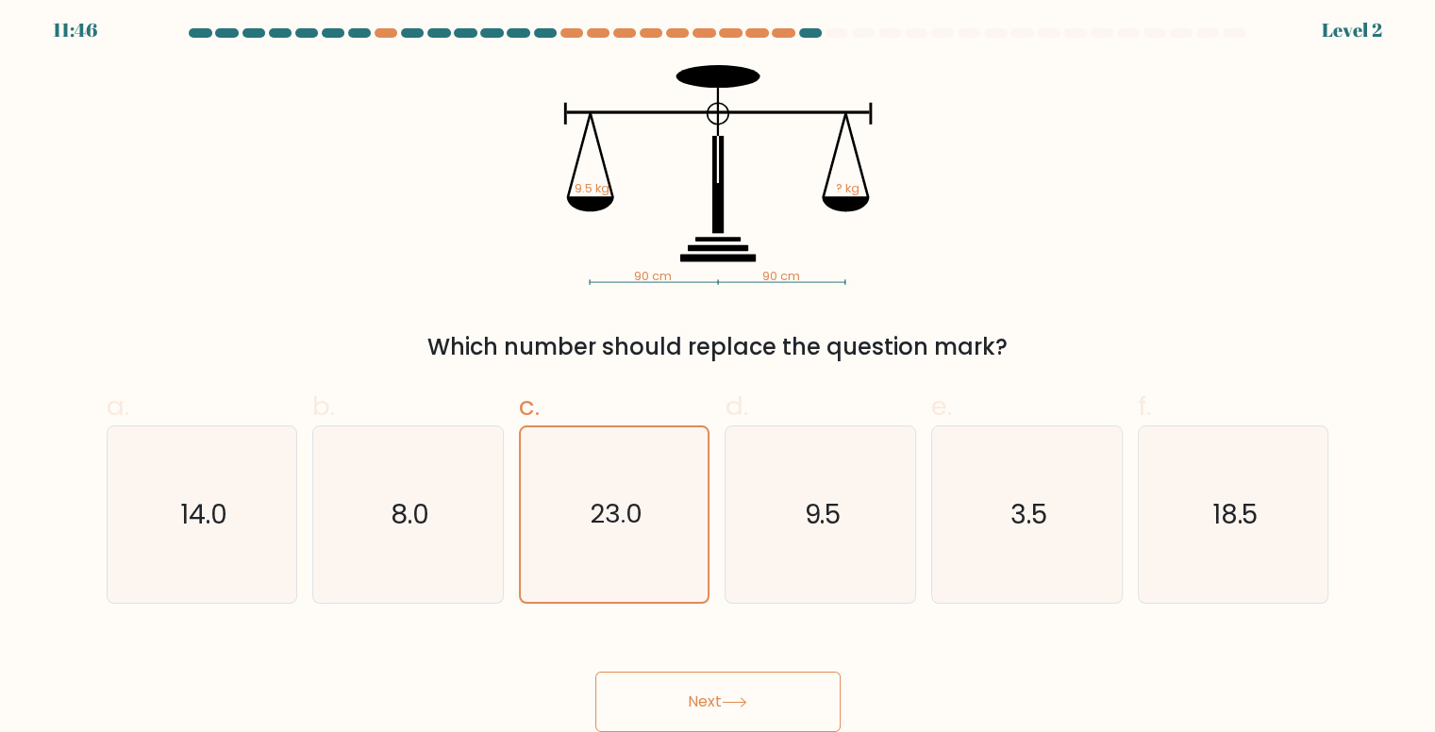
click at [692, 671] on div "Next" at bounding box center [718, 680] width 1246 height 106
click at [637, 541] on icon "23.0" at bounding box center [614, 514] width 175 height 175
click at [718, 372] on input "c. 23.0" at bounding box center [718, 366] width 1 height 12
click at [732, 715] on button "Next" at bounding box center [717, 702] width 245 height 60
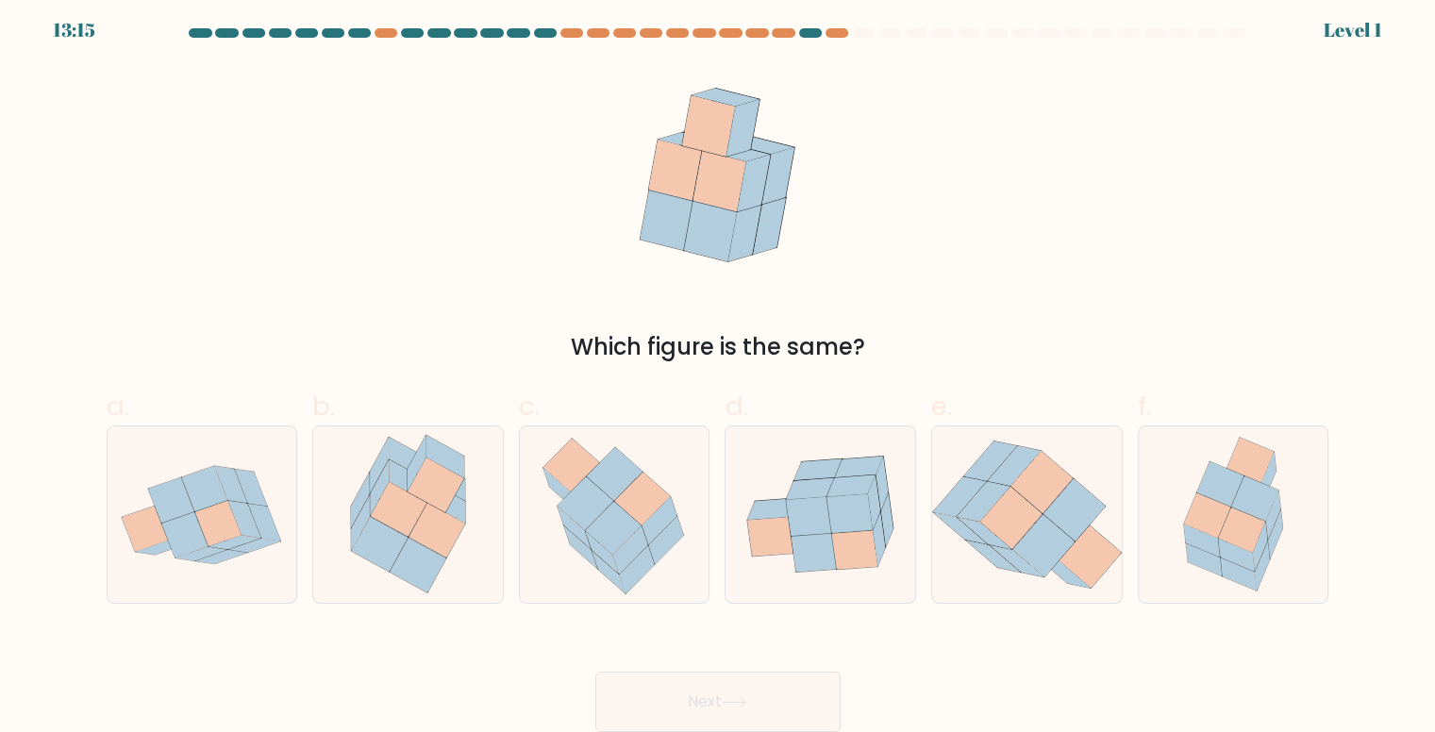
click at [627, 532] on icon at bounding box center [613, 528] width 56 height 53
click at [718, 372] on input "c." at bounding box center [718, 366] width 1 height 12
radio input "true"
click at [703, 707] on button "Next" at bounding box center [717, 702] width 245 height 60
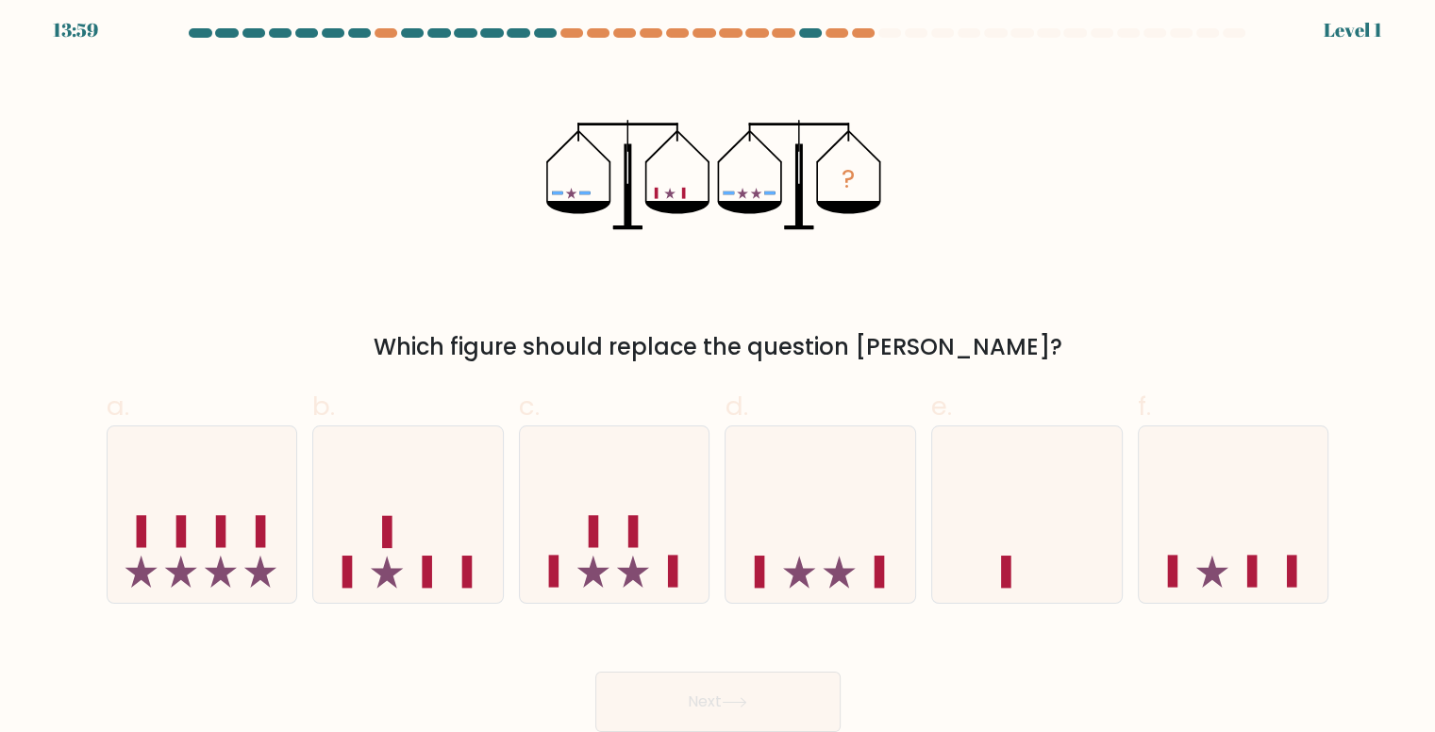
click at [634, 532] on rect at bounding box center [633, 532] width 10 height 32
click at [718, 372] on input "c." at bounding box center [718, 366] width 1 height 12
radio input "true"
click at [722, 710] on button "Next" at bounding box center [717, 702] width 245 height 60
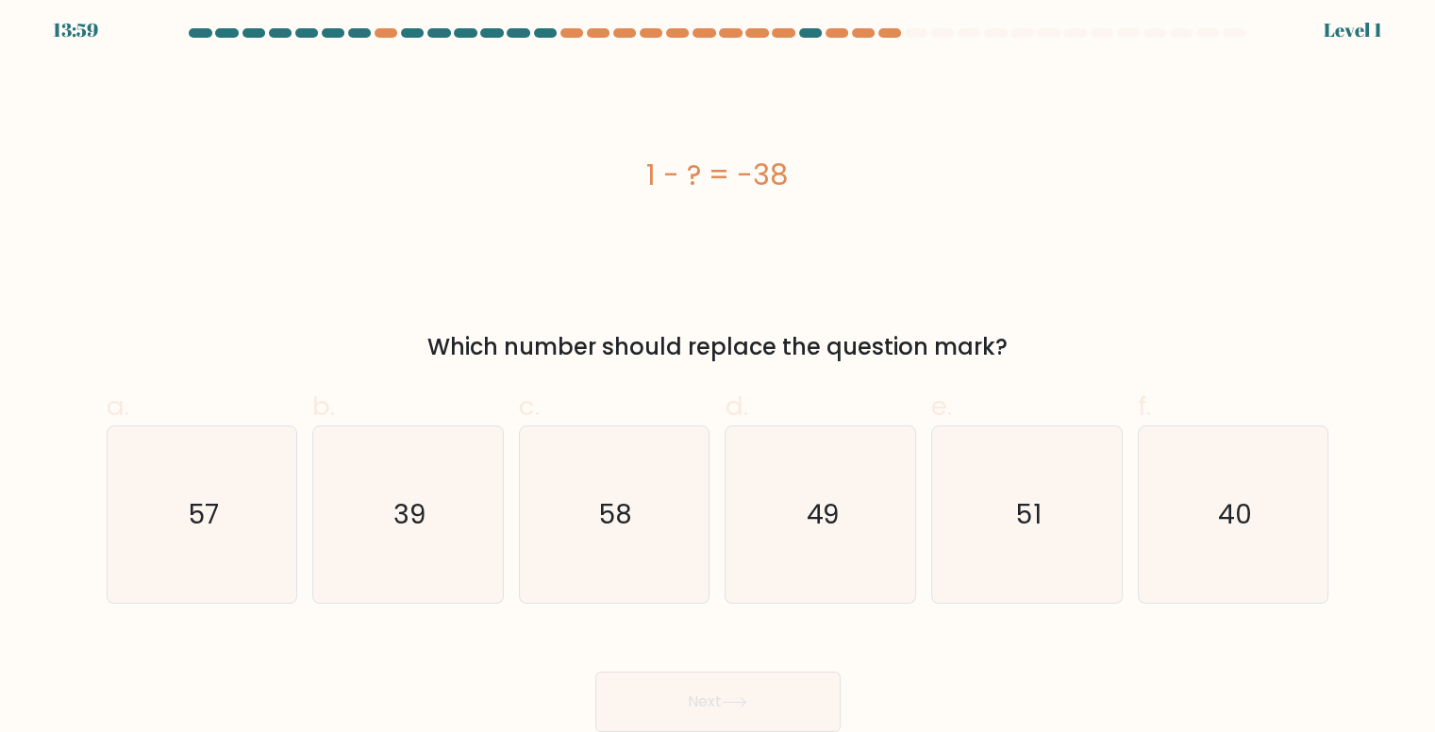
click at [612, 541] on icon "58" at bounding box center [615, 515] width 176 height 176
click at [718, 372] on input "c. 58" at bounding box center [718, 366] width 1 height 12
radio input "true"
click at [697, 703] on button "Next" at bounding box center [717, 702] width 245 height 60
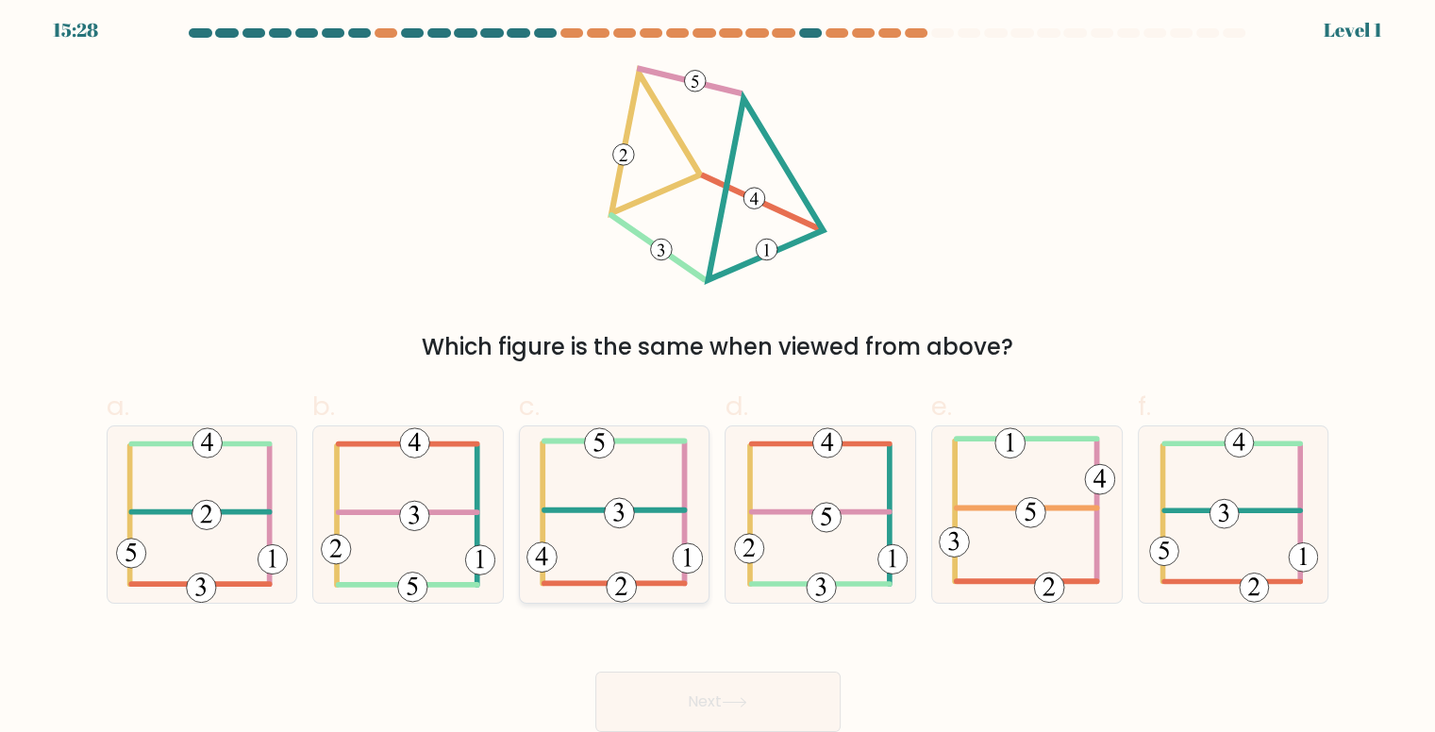
click at [653, 604] on div at bounding box center [615, 515] width 192 height 178
click at [718, 372] on input "c." at bounding box center [718, 366] width 1 height 12
radio input "true"
